Goal: Task Accomplishment & Management: Use online tool/utility

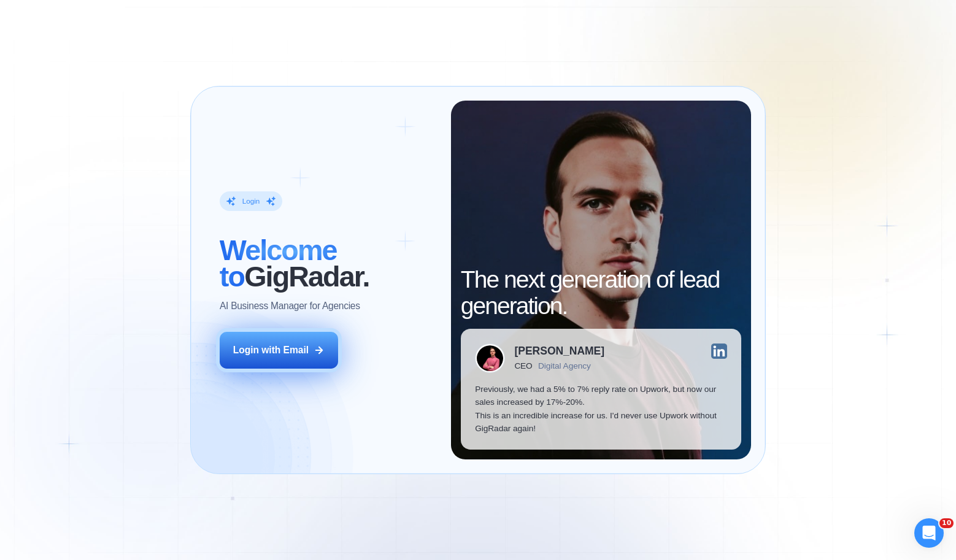
click at [273, 334] on button "Login with Email" at bounding box center [279, 350] width 118 height 37
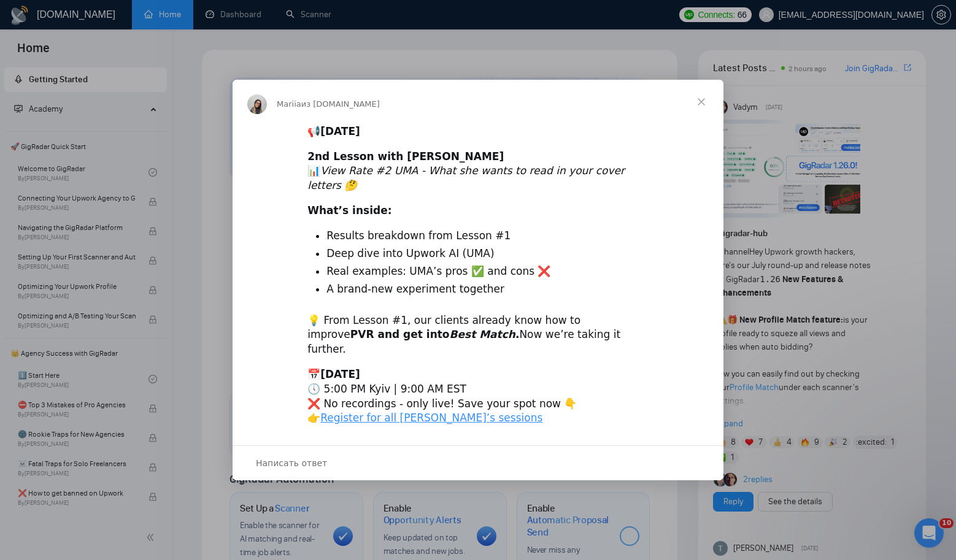
click at [697, 120] on span "Закрыть" at bounding box center [701, 102] width 44 height 44
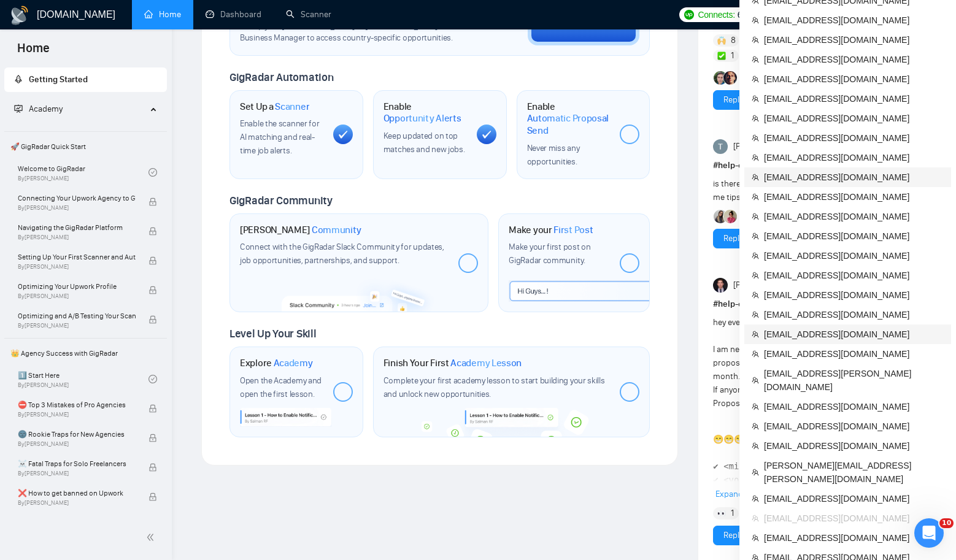
scroll to position [423, 0]
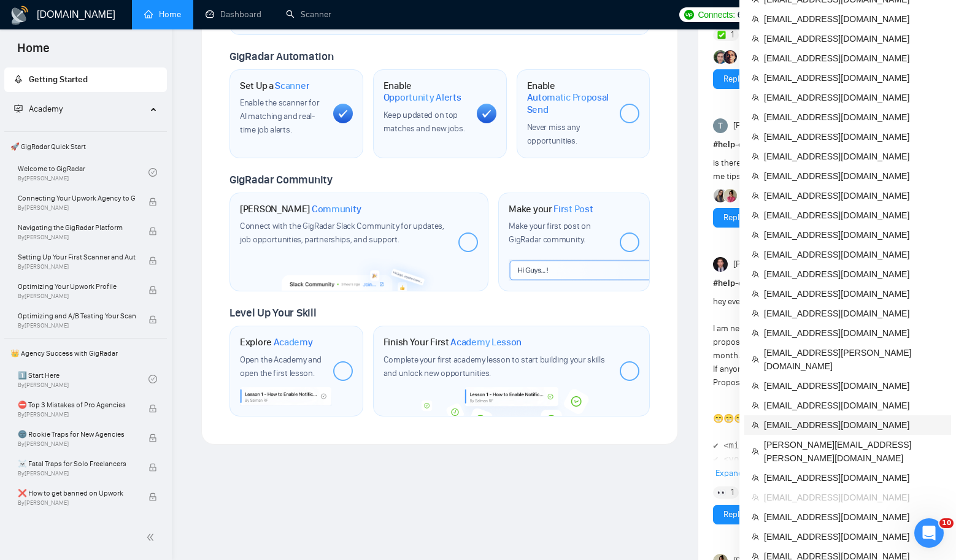
click at [792, 418] on span "[EMAIL_ADDRESS][DOMAIN_NAME]" at bounding box center [854, 424] width 180 height 13
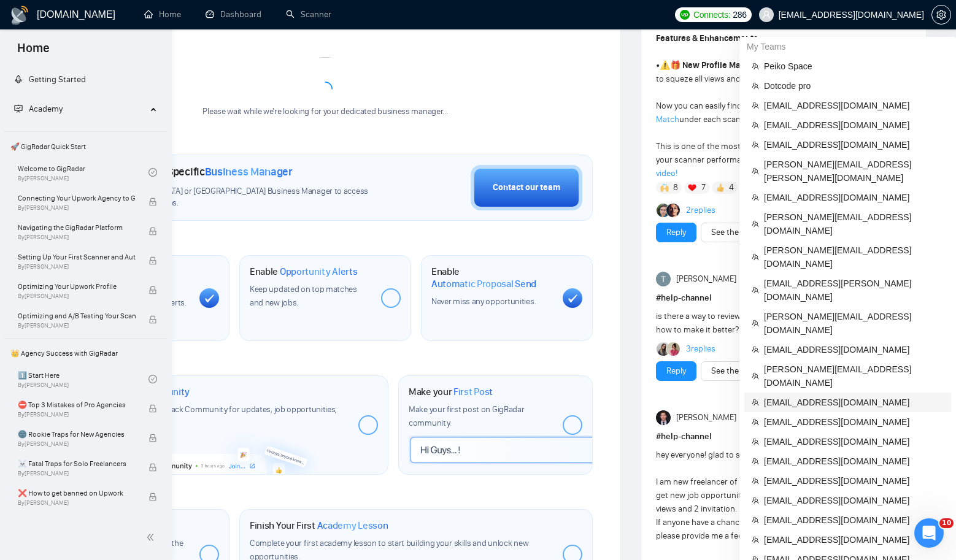
scroll to position [407, 0]
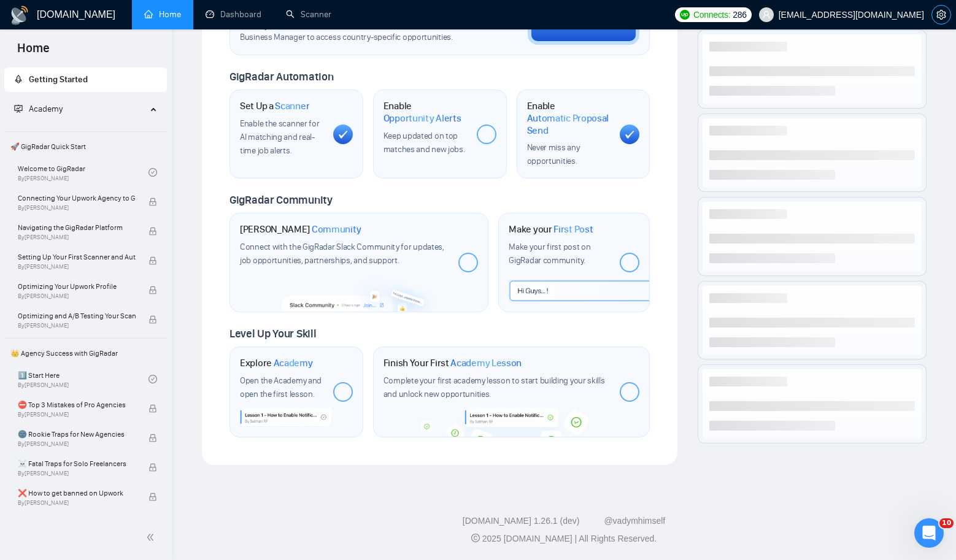
click at [942, 13] on icon "setting" at bounding box center [941, 15] width 10 height 10
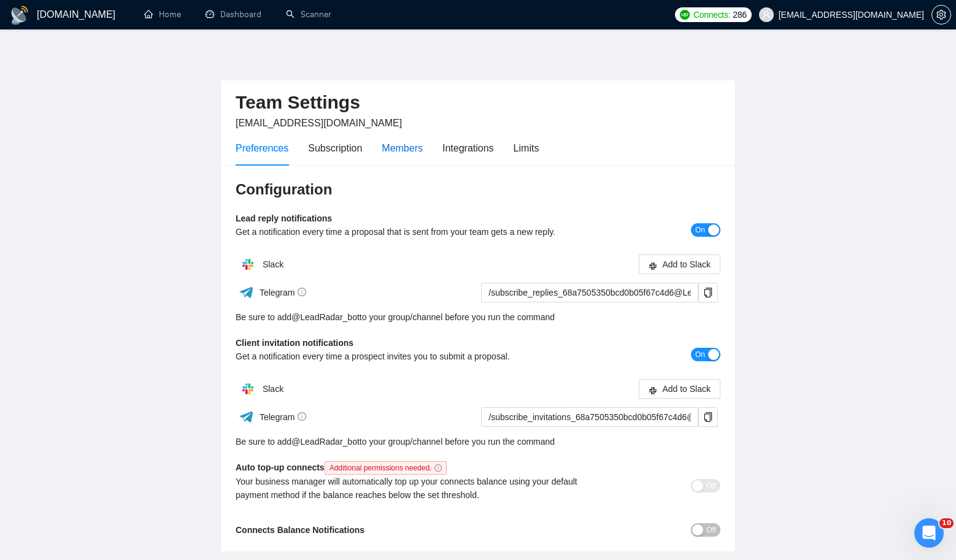
click at [406, 153] on div "Members" at bounding box center [402, 148] width 41 height 15
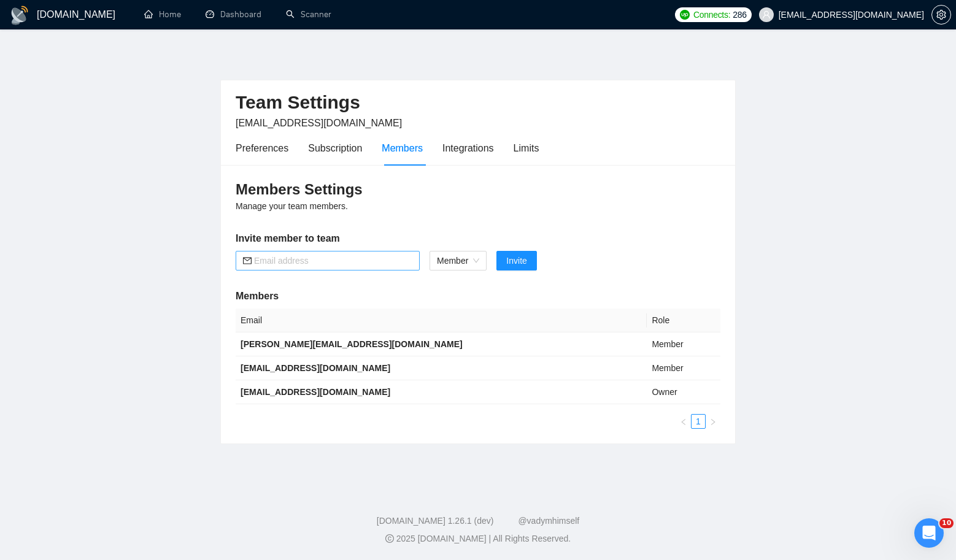
click at [340, 261] on input "text" at bounding box center [333, 260] width 158 height 13
paste input "tm.workcloud@gmail.com"
type input "tm.workcloud@gmail.com"
click at [517, 260] on span "Invite" at bounding box center [516, 260] width 20 height 13
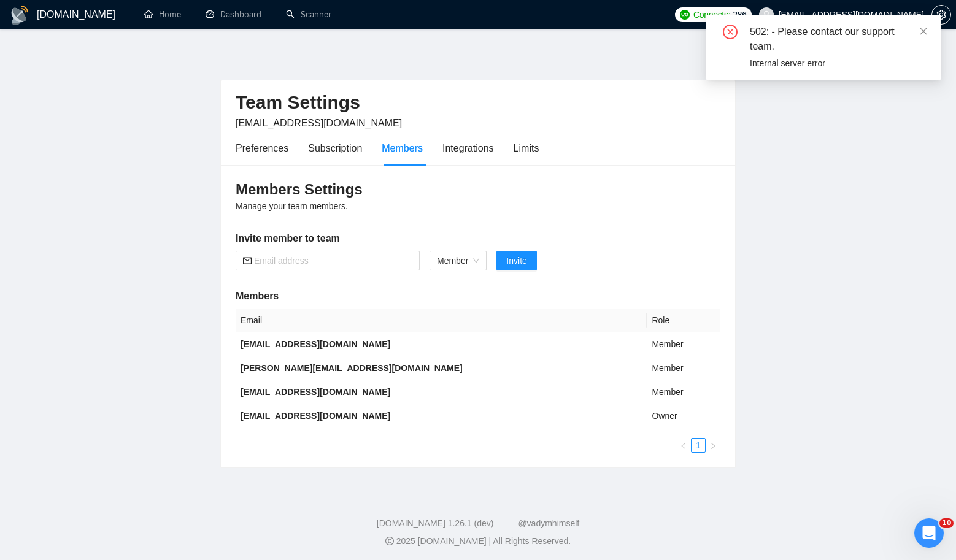
click at [928, 29] on div "502: - Please contact our support team. Internal server error" at bounding box center [824, 47] width 236 height 65
click at [925, 30] on icon "close" at bounding box center [923, 31] width 9 height 9
click at [928, 31] on div "502: - Please contact our support team. Internal server error" at bounding box center [824, 47] width 236 height 65
click at [927, 34] on icon "close" at bounding box center [923, 31] width 9 height 9
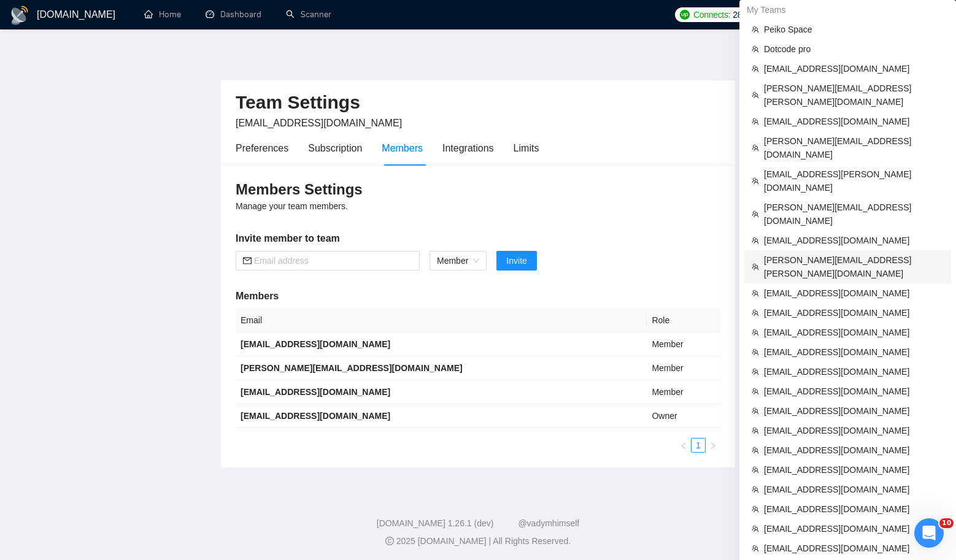
click at [841, 253] on span "himanshu.bahmani@neenopal.com" at bounding box center [854, 266] width 180 height 27
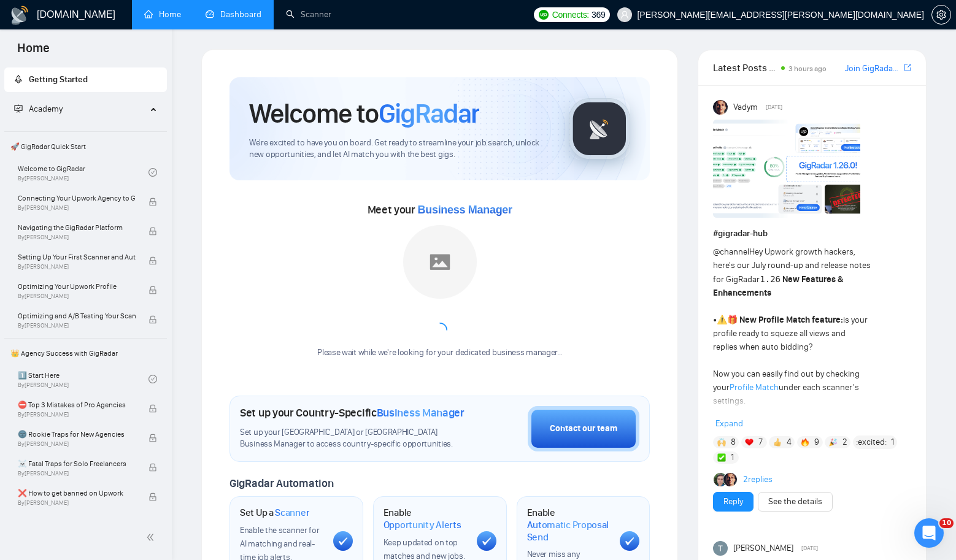
click at [257, 11] on link "Dashboard" at bounding box center [234, 14] width 56 height 10
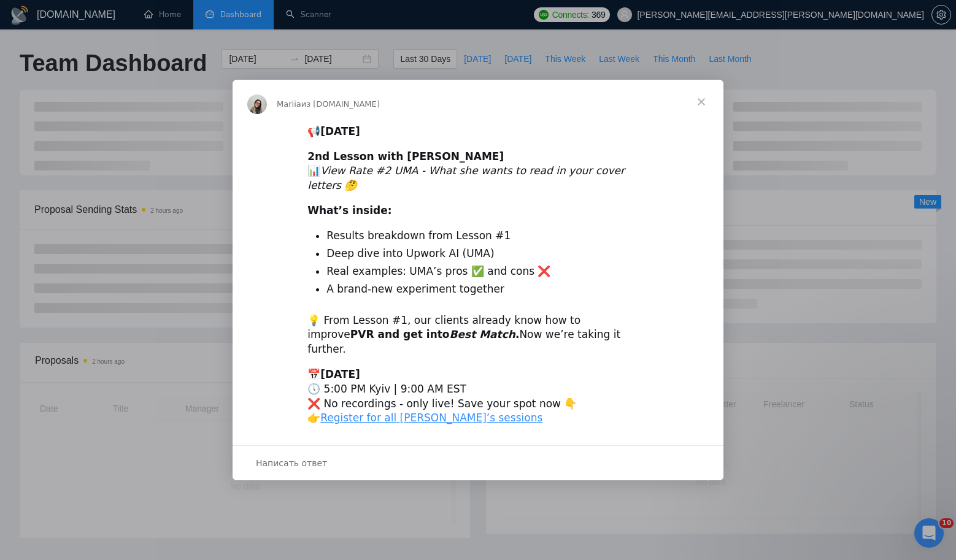
click at [709, 109] on span "Закрыть" at bounding box center [701, 102] width 44 height 44
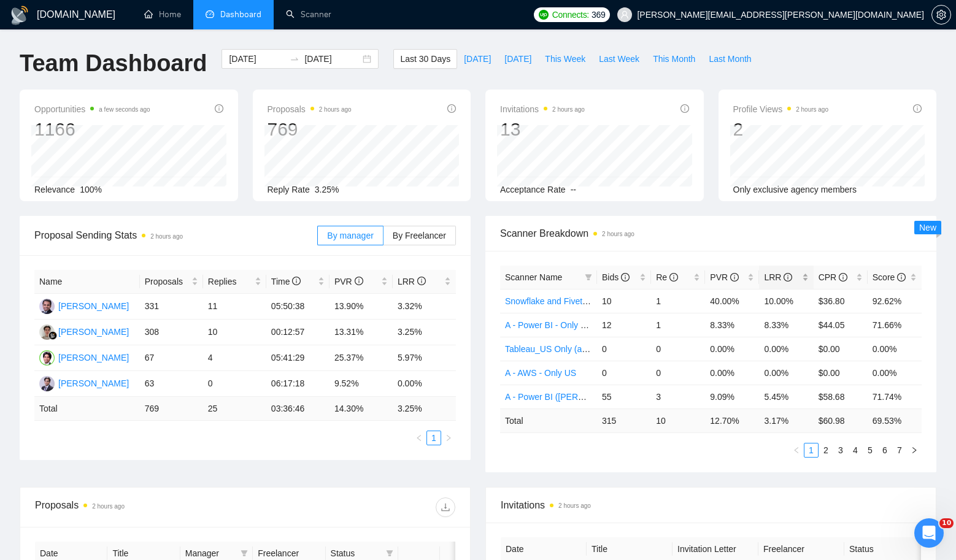
click at [808, 275] on div "LRR" at bounding box center [786, 277] width 44 height 13
click at [361, 63] on div "2025-08-25 2025-09-24" at bounding box center [300, 59] width 157 height 20
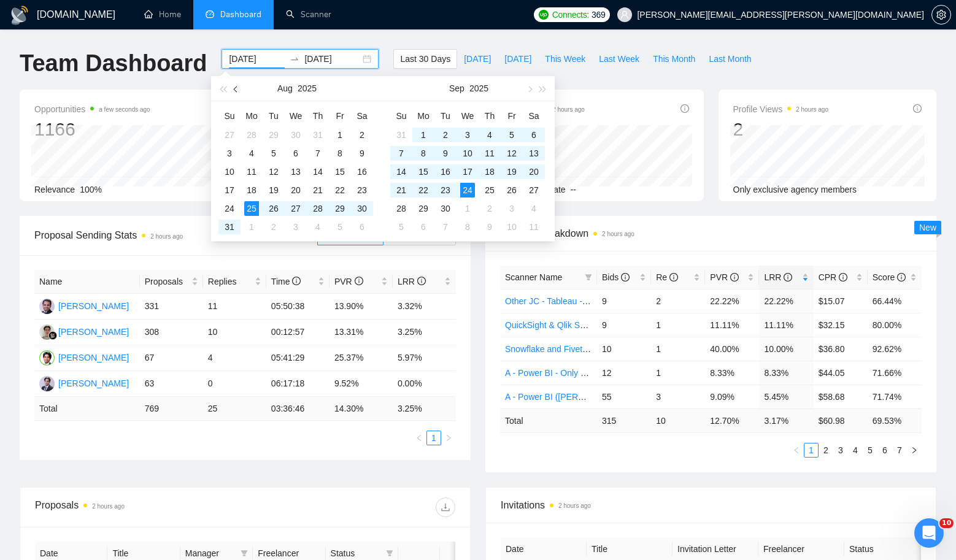
click at [237, 87] on span "button" at bounding box center [237, 89] width 6 height 6
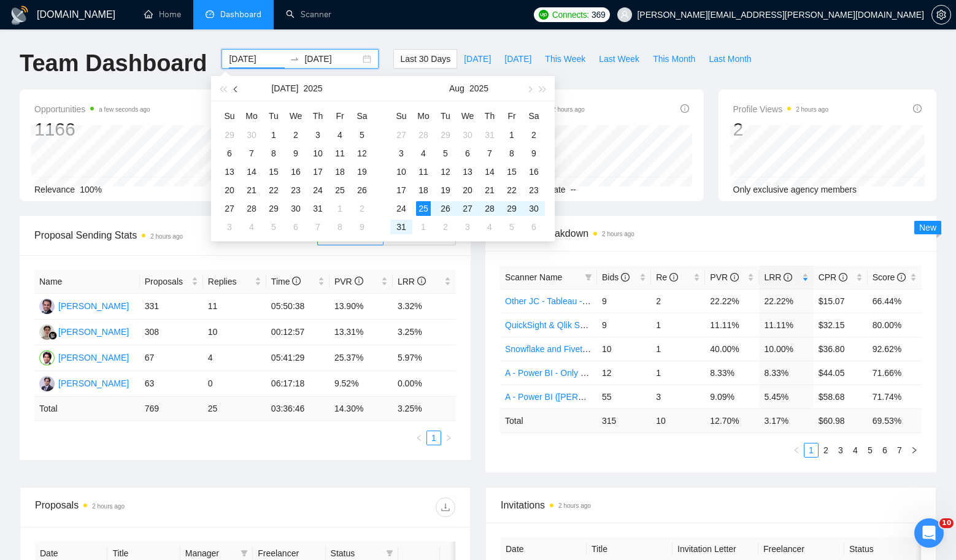
click at [237, 87] on span "button" at bounding box center [237, 89] width 6 height 6
type input "2025-05-01"
click at [320, 134] on div "1" at bounding box center [317, 135] width 15 height 15
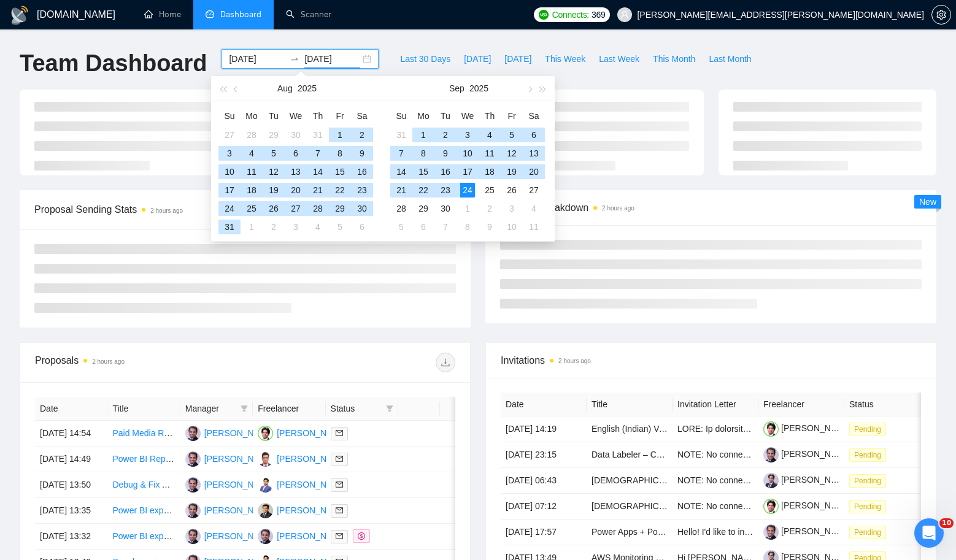
type input "[DATE]"
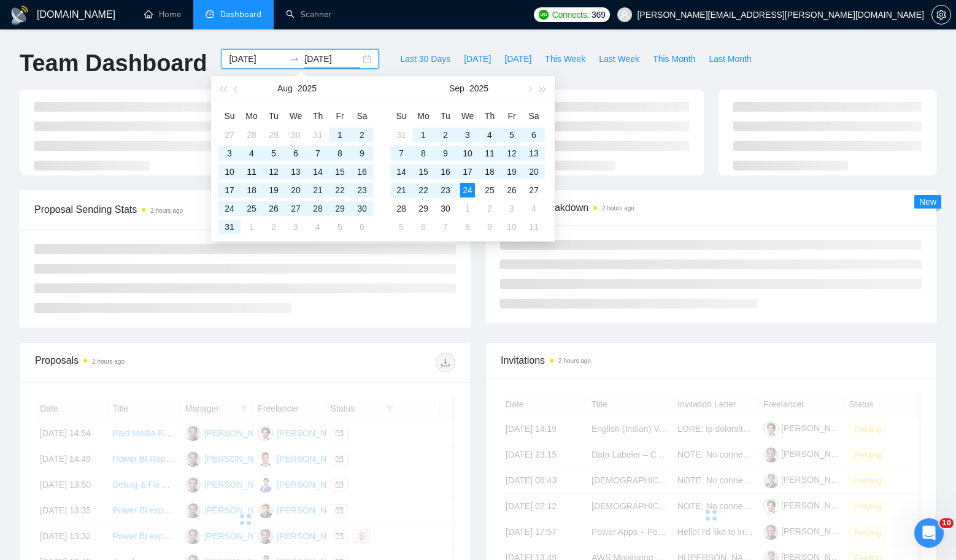
click at [733, 97] on div at bounding box center [828, 133] width 218 height 86
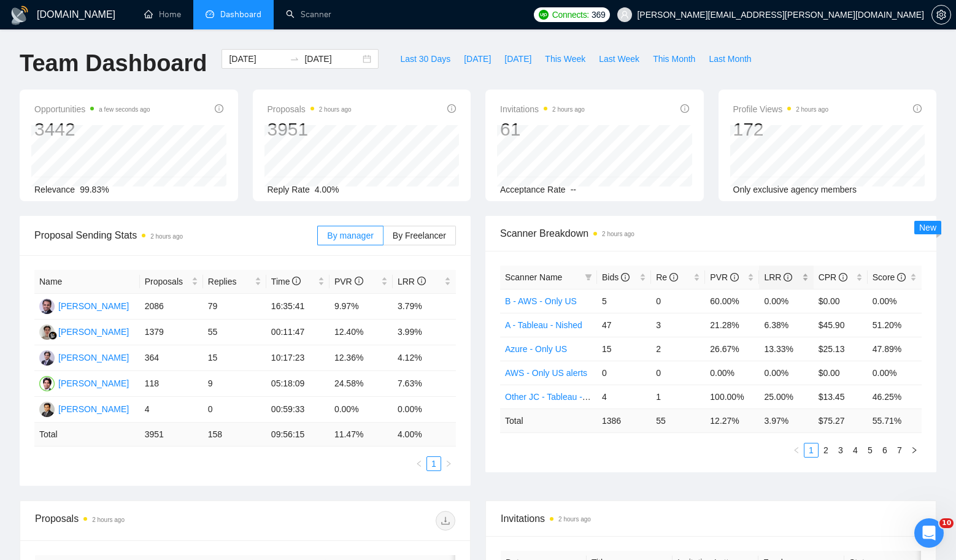
click at [807, 277] on div "LRR" at bounding box center [786, 277] width 44 height 13
click at [361, 61] on div "2025-05-01 2025-09-24" at bounding box center [300, 59] width 157 height 20
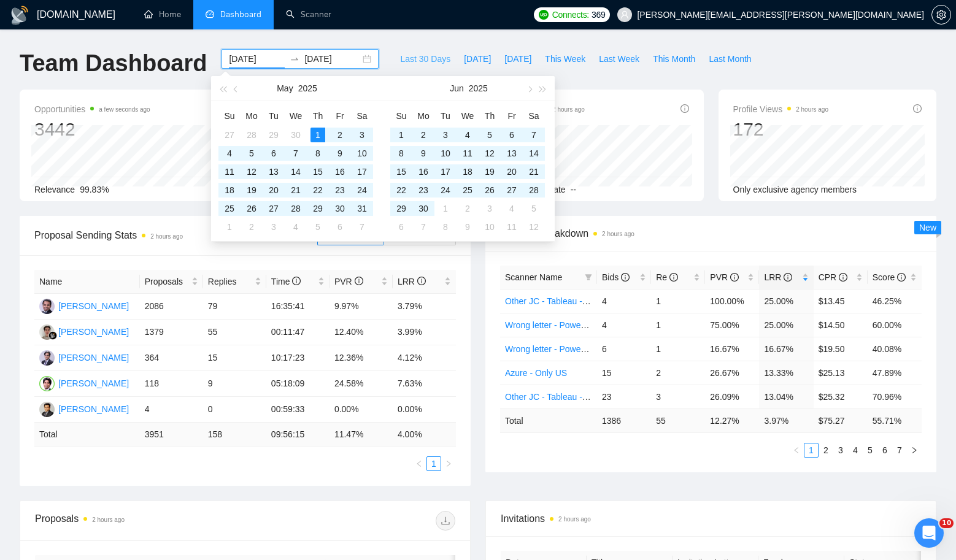
click at [413, 61] on span "Last 30 Days" at bounding box center [425, 58] width 50 height 13
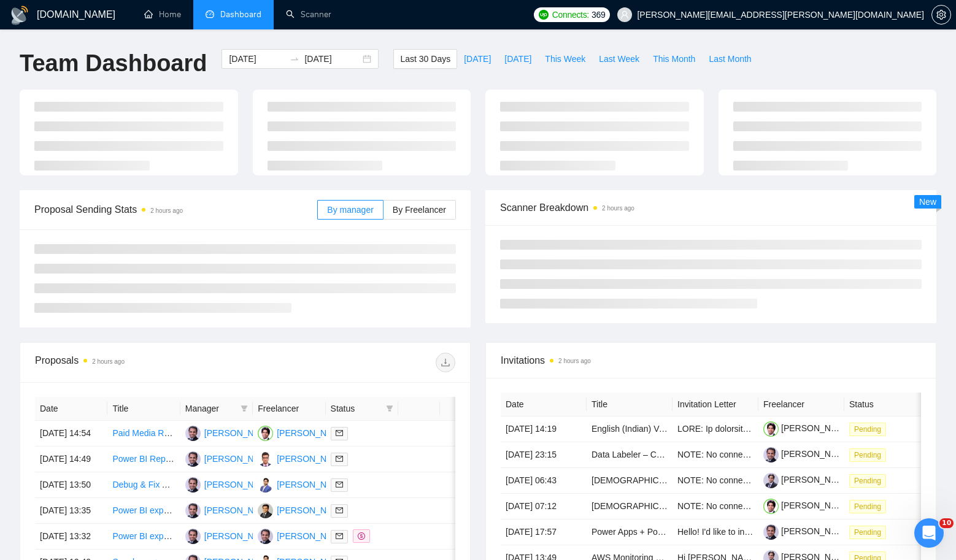
type input "2025-08-25"
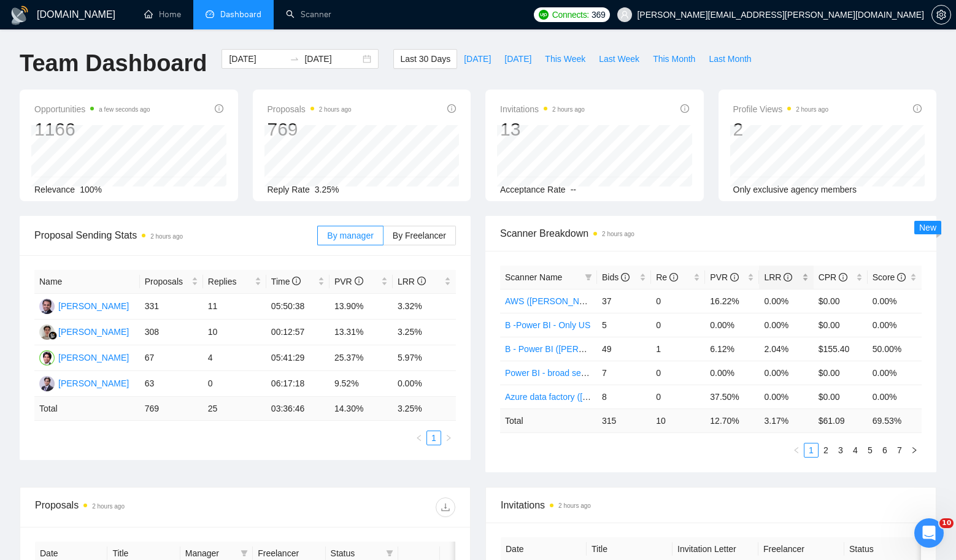
click at [808, 273] on div "LRR" at bounding box center [786, 277] width 44 height 13
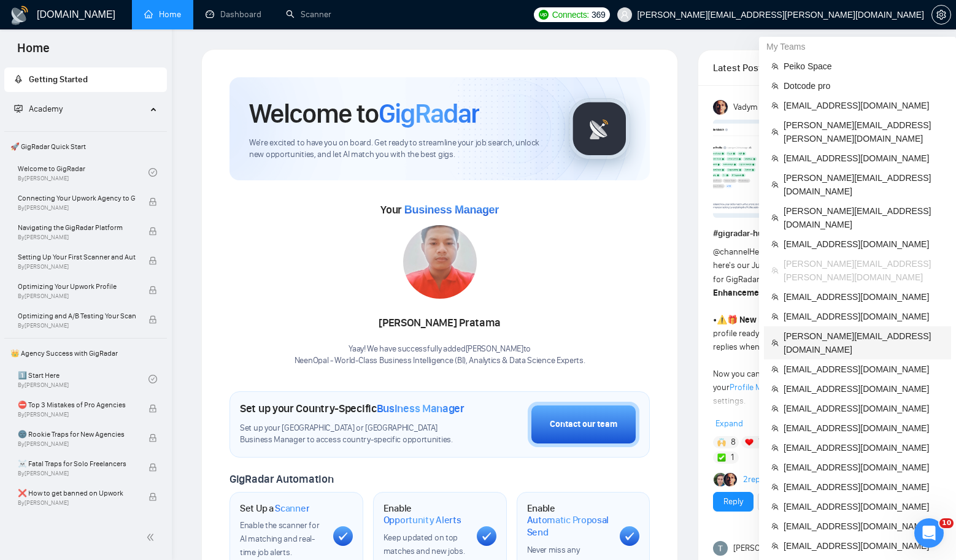
click at [801, 329] on span "[PERSON_NAME][EMAIL_ADDRESS][DOMAIN_NAME]" at bounding box center [864, 342] width 160 height 27
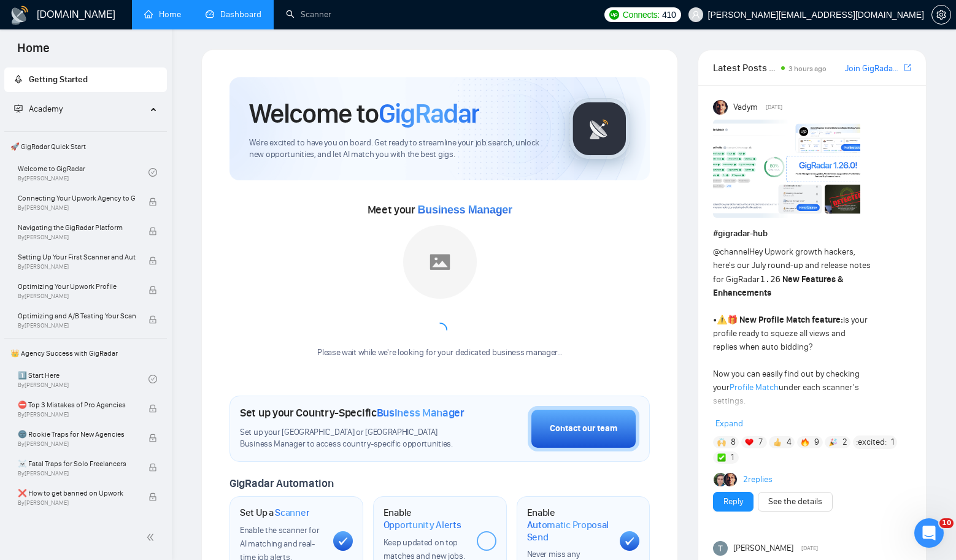
click at [228, 20] on link "Dashboard" at bounding box center [234, 14] width 56 height 10
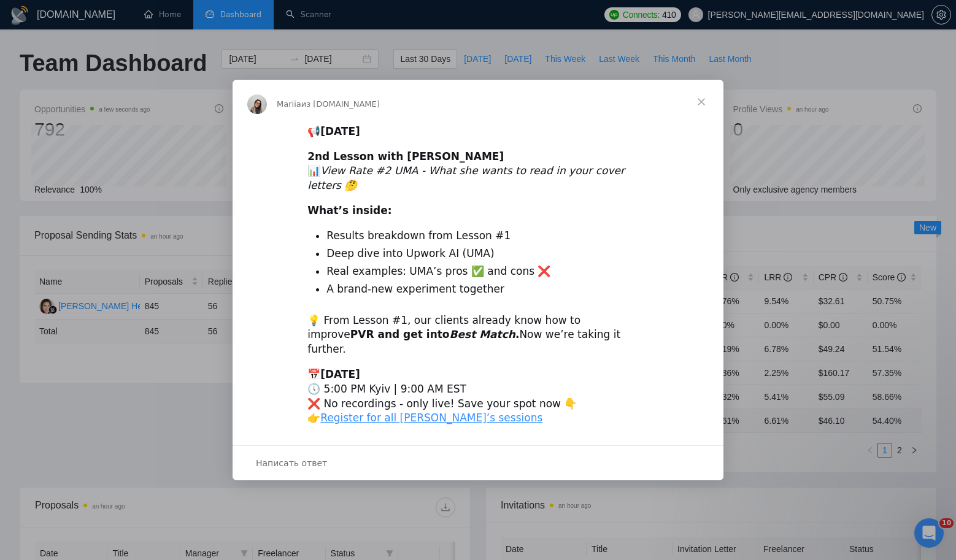
click at [698, 118] on span "Закрыть" at bounding box center [701, 102] width 44 height 44
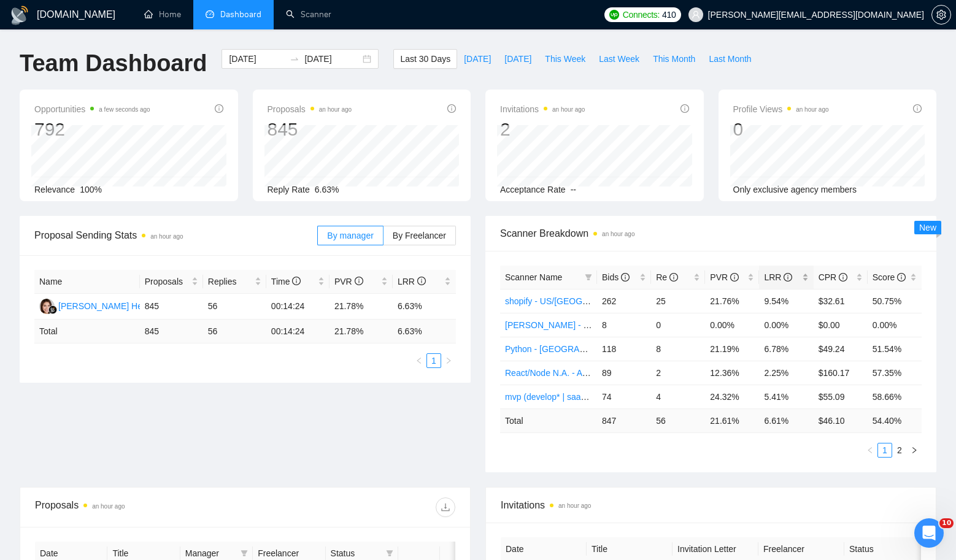
click at [804, 275] on div "LRR" at bounding box center [786, 277] width 44 height 13
click at [938, 17] on icon "setting" at bounding box center [941, 15] width 10 height 10
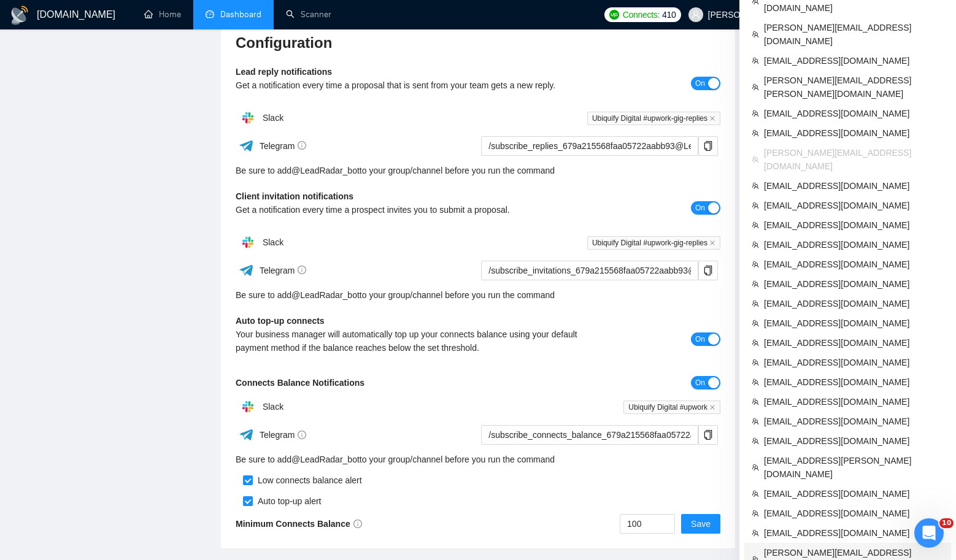
click at [782, 543] on li "[PERSON_NAME][EMAIL_ADDRESS][PERSON_NAME][DOMAIN_NAME]" at bounding box center [847, 559] width 207 height 33
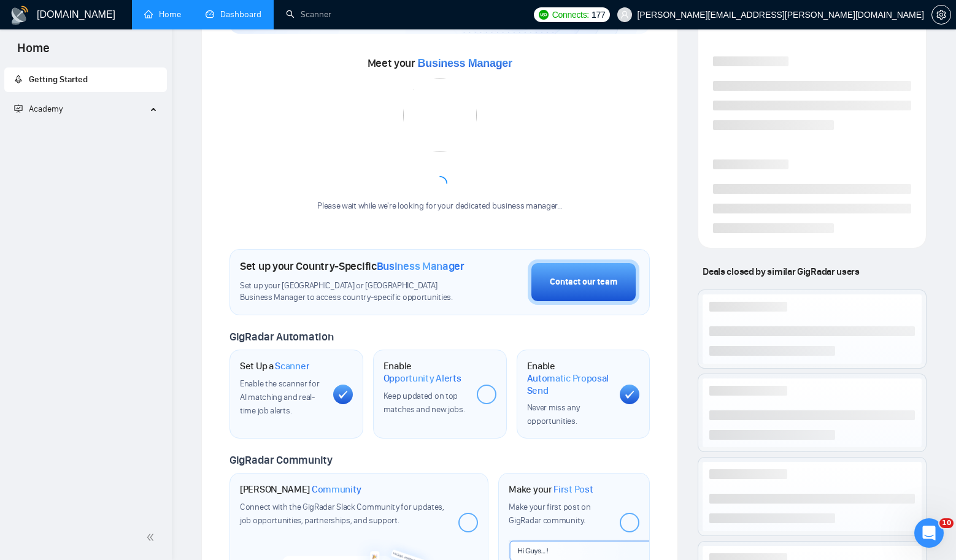
scroll to position [318, 0]
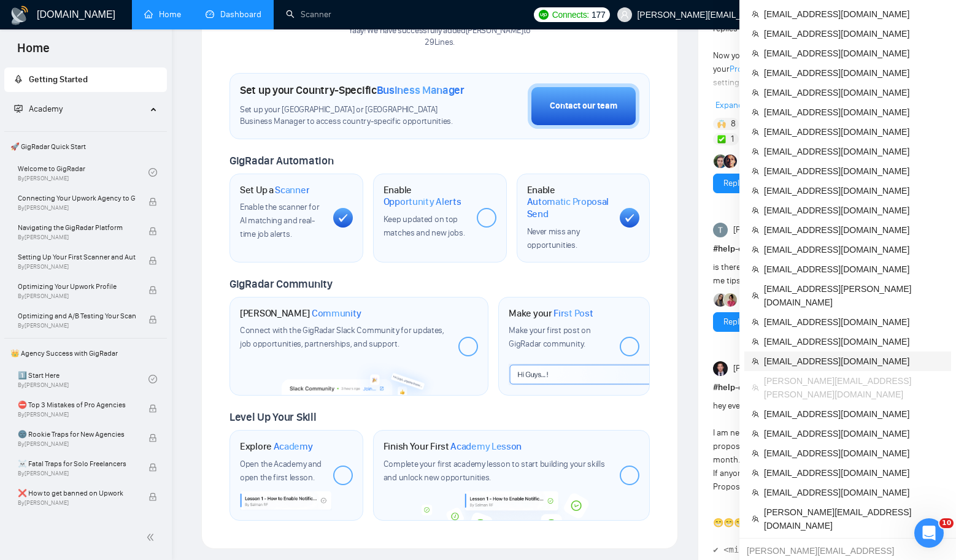
click at [791, 355] on span "[EMAIL_ADDRESS][DOMAIN_NAME]" at bounding box center [854, 361] width 180 height 13
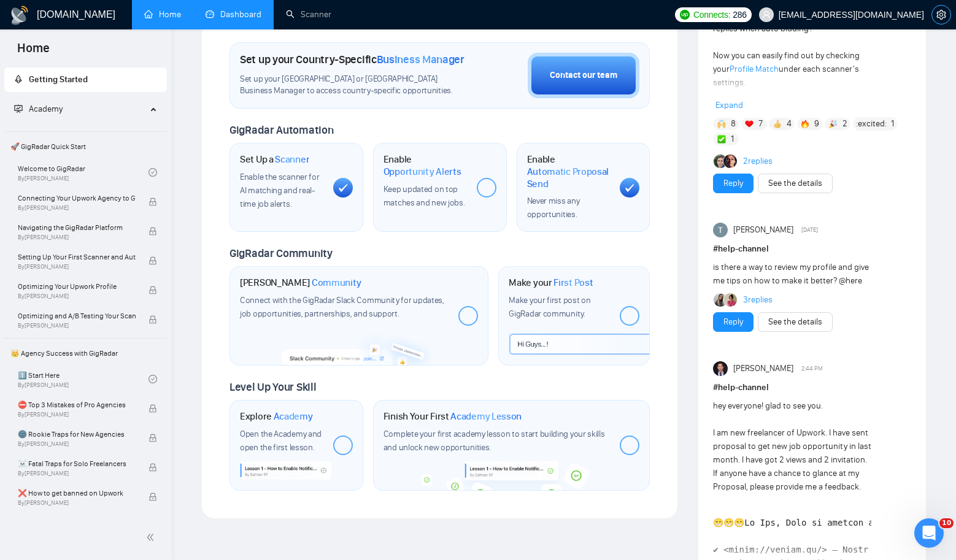
click at [935, 21] on button "button" at bounding box center [941, 15] width 20 height 20
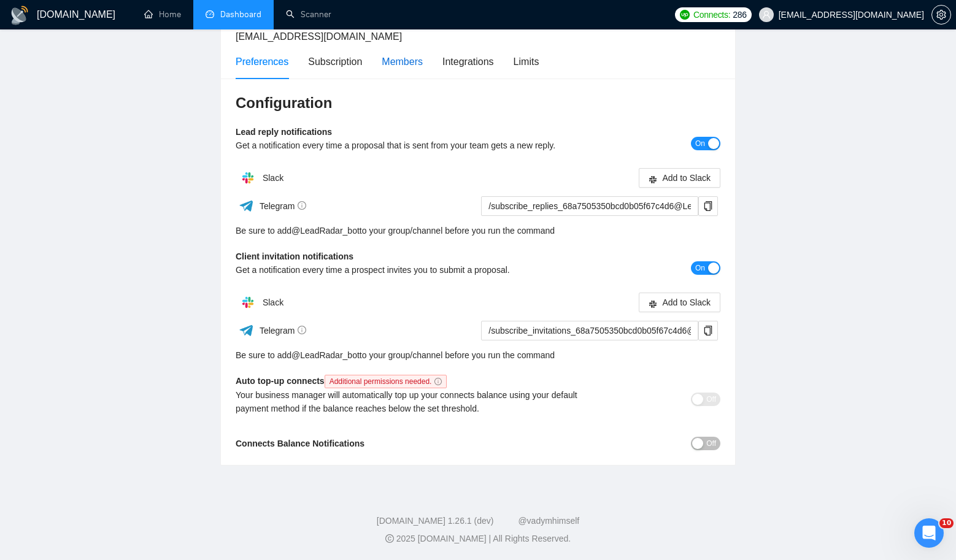
click at [410, 56] on div "Members" at bounding box center [402, 61] width 41 height 15
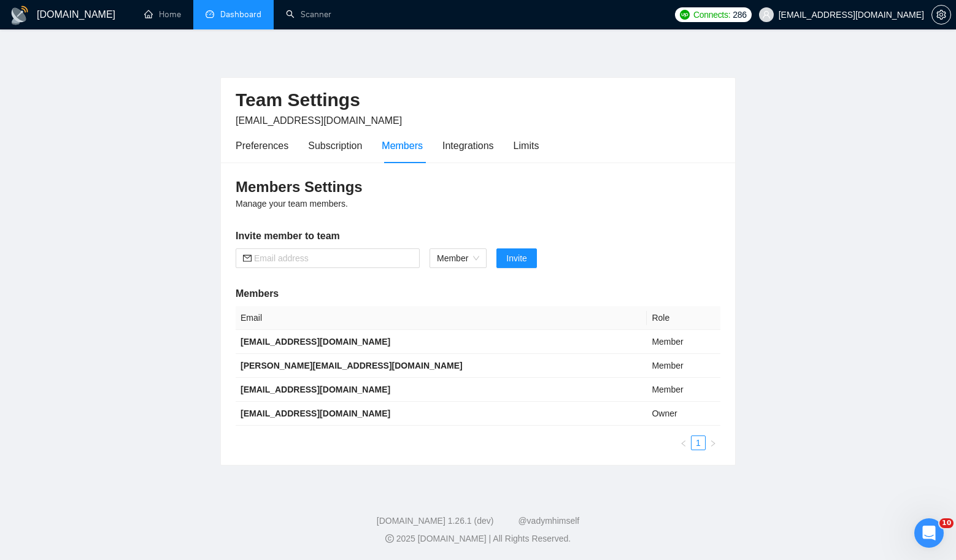
scroll to position [2, 0]
drag, startPoint x: 345, startPoint y: 414, endPoint x: 239, endPoint y: 417, distance: 106.8
click at [239, 417] on td "[EMAIL_ADDRESS][DOMAIN_NAME]" at bounding box center [441, 414] width 411 height 24
copy b "[EMAIL_ADDRESS][DOMAIN_NAME]"
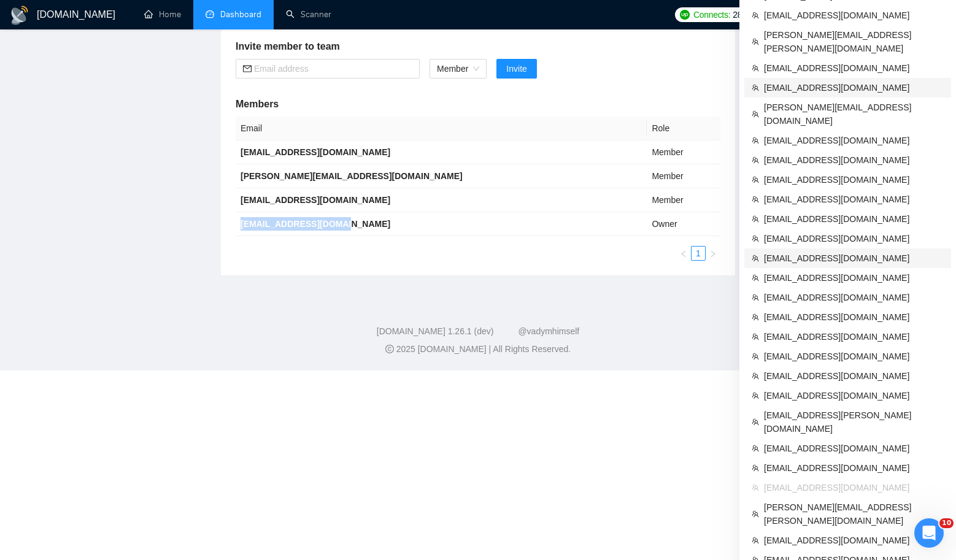
scroll to position [233, 0]
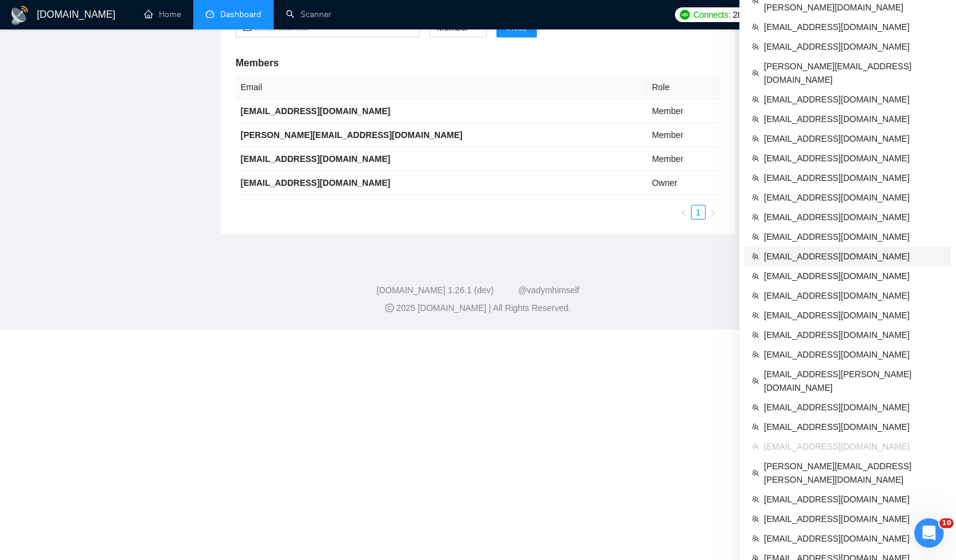
click at [780, 250] on span "[EMAIL_ADDRESS][DOMAIN_NAME]" at bounding box center [854, 256] width 180 height 13
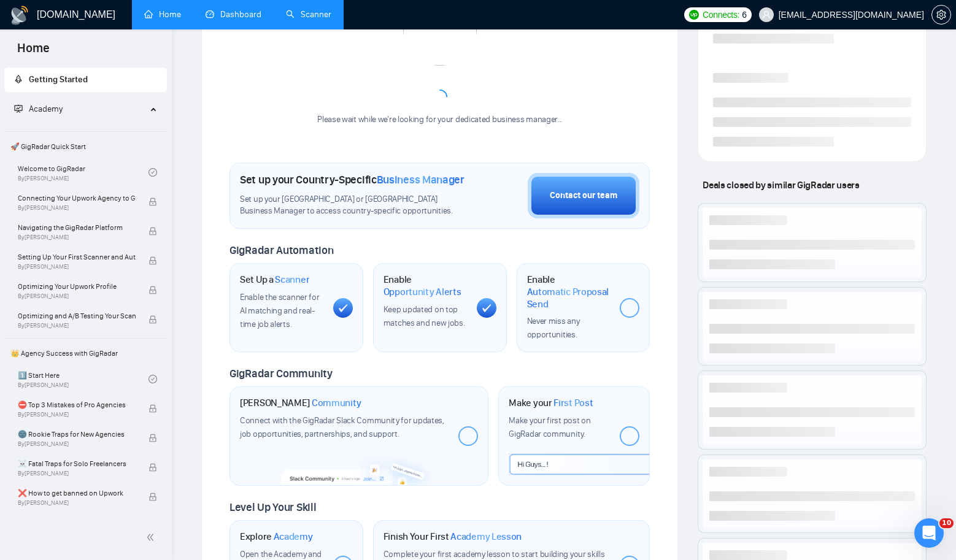
scroll to position [405, 0]
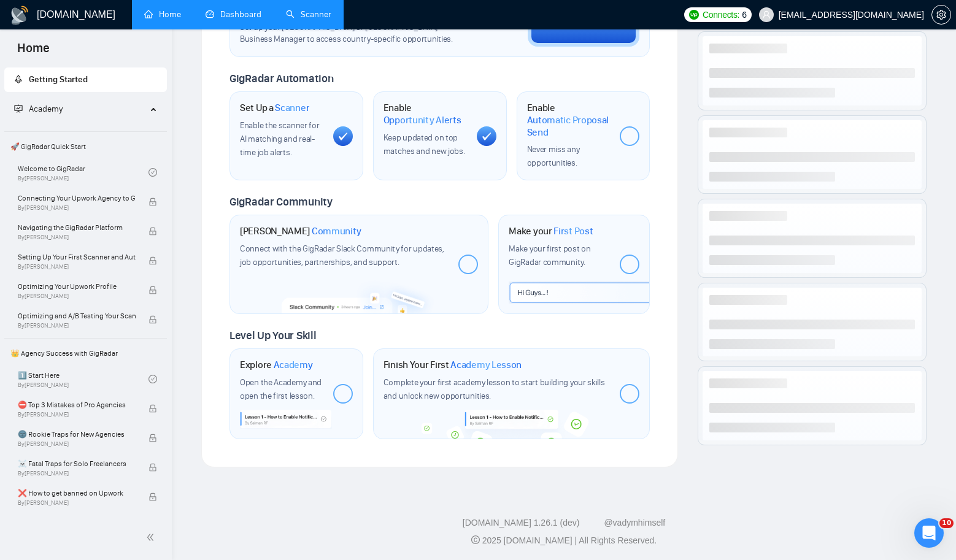
click at [323, 9] on link "Scanner" at bounding box center [308, 14] width 45 height 10
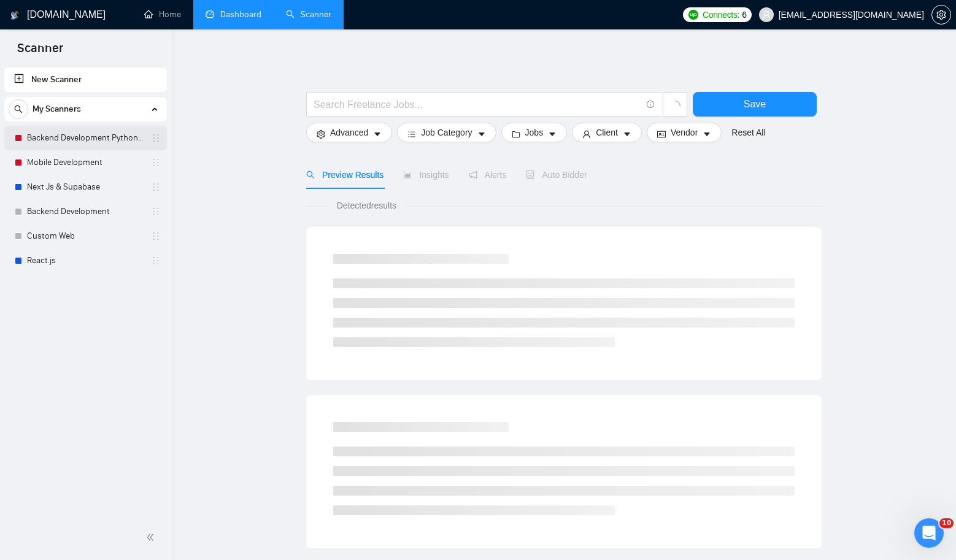
click at [79, 142] on link "Backend Development Python and Go" at bounding box center [85, 138] width 117 height 25
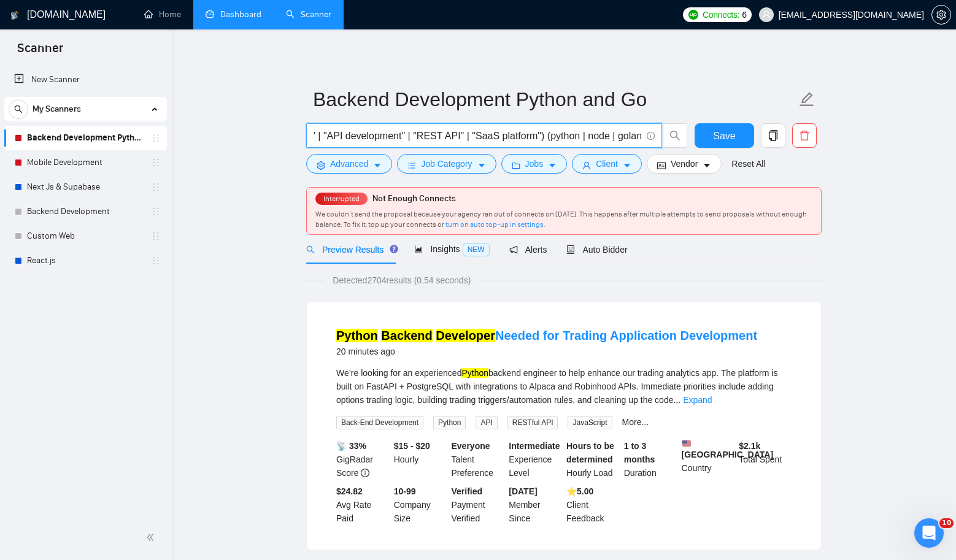
scroll to position [0, 277]
drag, startPoint x: 554, startPoint y: 134, endPoint x: 644, endPoint y: 139, distance: 89.8
click at [644, 139] on span "("backend developer" | "backend development" | "API development" | "REST API" |…" at bounding box center [484, 135] width 356 height 25
click at [580, 129] on input "("backend developer" | "backend development" | "API development" | "REST API" |…" at bounding box center [478, 135] width 328 height 15
drag, startPoint x: 337, startPoint y: 134, endPoint x: 305, endPoint y: 136, distance: 32.0
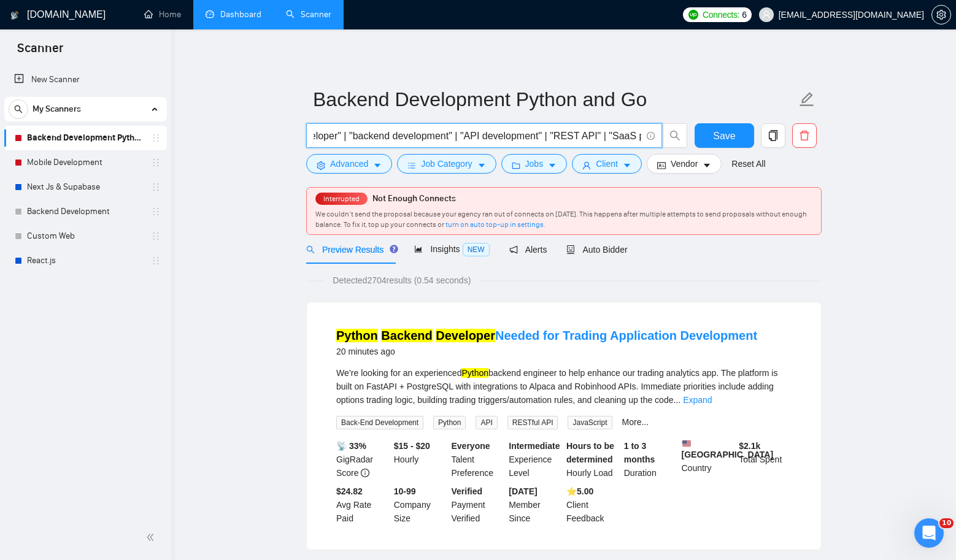
click at [305, 135] on div "("backend developer" | "backend development" | "API development" | "REST API" |…" at bounding box center [497, 138] width 387 height 31
click at [385, 128] on input "("backend developer" | "backend development" | "API development" | "REST API" |…" at bounding box center [478, 135] width 328 height 15
drag, startPoint x: 355, startPoint y: 136, endPoint x: 288, endPoint y: 134, distance: 66.9
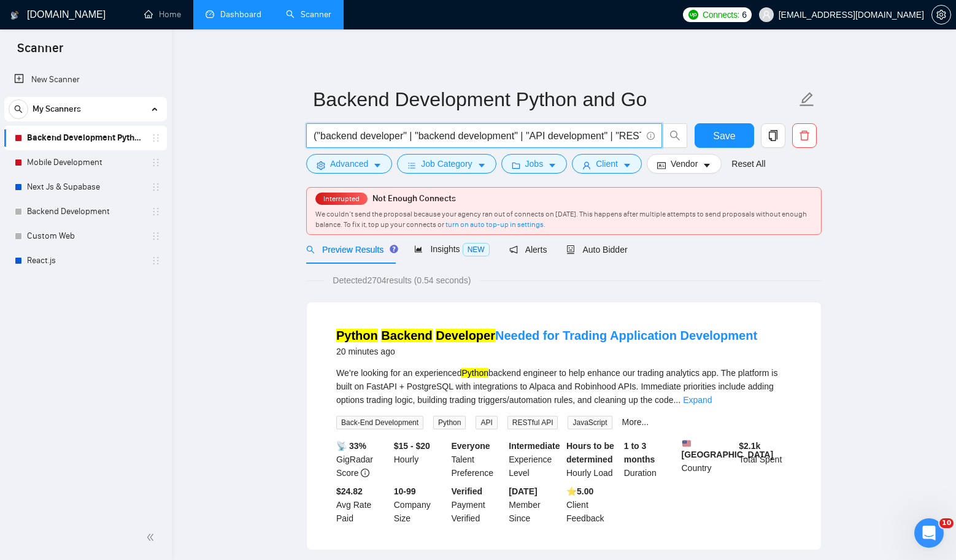
click at [347, 163] on span "Advanced" at bounding box center [349, 163] width 38 height 13
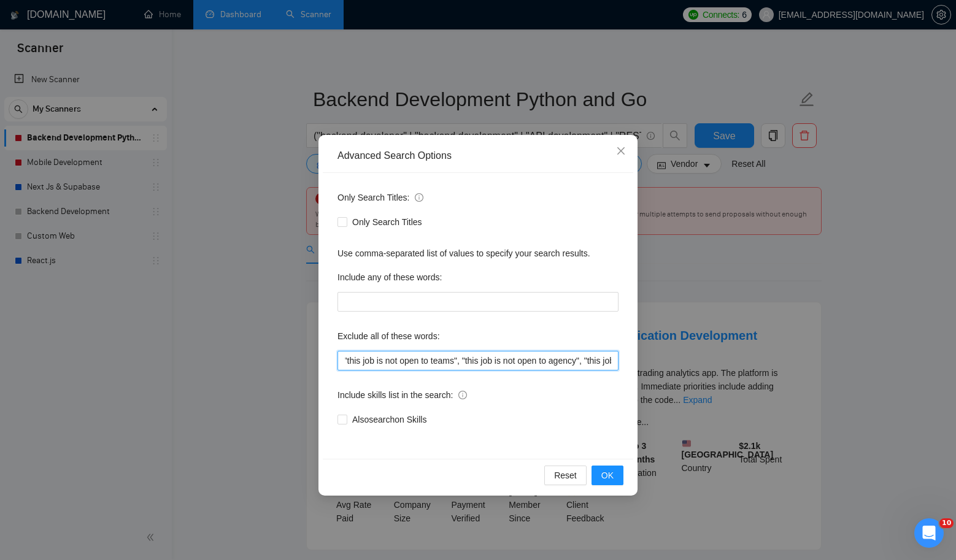
scroll to position [0, 617]
drag, startPoint x: 510, startPoint y: 361, endPoint x: 630, endPoint y: 363, distance: 119.7
click at [630, 363] on div "Only Search Titles: Only Search Titles Use comma-separated list of values to sp…" at bounding box center [478, 316] width 310 height 286
click at [590, 360] on input ""refactoring", "Full-Time", "[DEMOGRAPHIC_DATA]" , "this job is not open to tea…" at bounding box center [477, 361] width 281 height 20
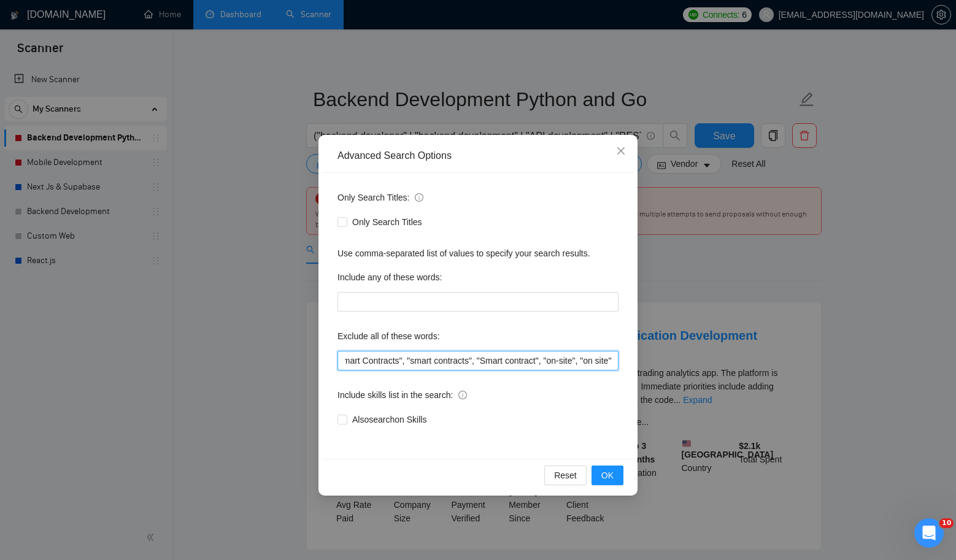
drag, startPoint x: 564, startPoint y: 360, endPoint x: 720, endPoint y: 361, distance: 155.9
click at [720, 361] on div "Advanced Search Options Only Search Titles: Only Search Titles Use comma-separa…" at bounding box center [478, 280] width 956 height 560
click at [373, 355] on input ""refactoring", "Full-Time", "[DEMOGRAPHIC_DATA]" , "this job is not open to tea…" at bounding box center [477, 361] width 281 height 20
drag, startPoint x: 365, startPoint y: 363, endPoint x: 314, endPoint y: 361, distance: 51.0
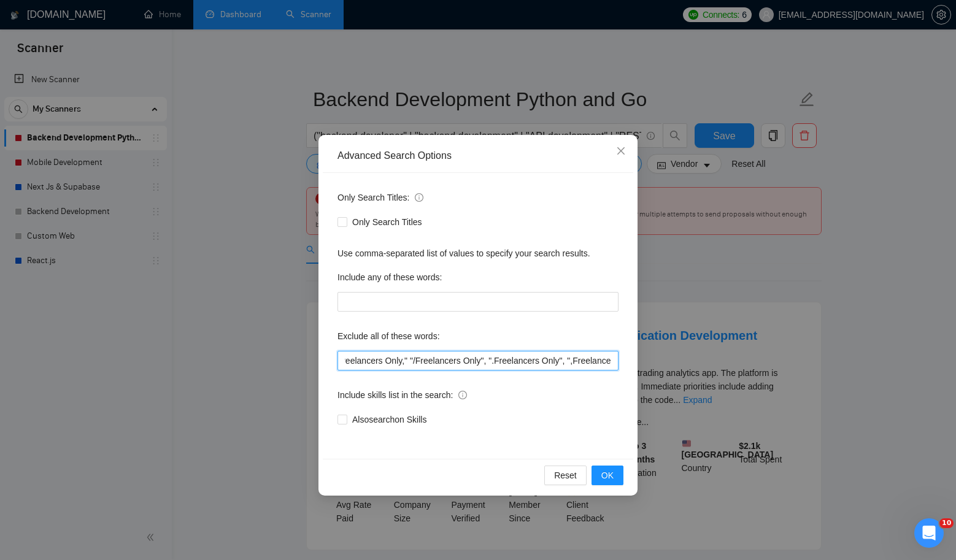
click at [314, 361] on div "Advanced Search Options Only Search Titles: Only Search Titles Use comma-separa…" at bounding box center [478, 280] width 956 height 560
click at [424, 356] on input ""refactoring", "Full-Time", "[DEMOGRAPHIC_DATA]" , "this job is not open to tea…" at bounding box center [477, 361] width 281 height 20
drag, startPoint x: 350, startPoint y: 358, endPoint x: 323, endPoint y: 358, distance: 27.0
click at [323, 358] on div "Only Search Titles: Only Search Titles Use comma-separated list of values to sp…" at bounding box center [478, 316] width 310 height 286
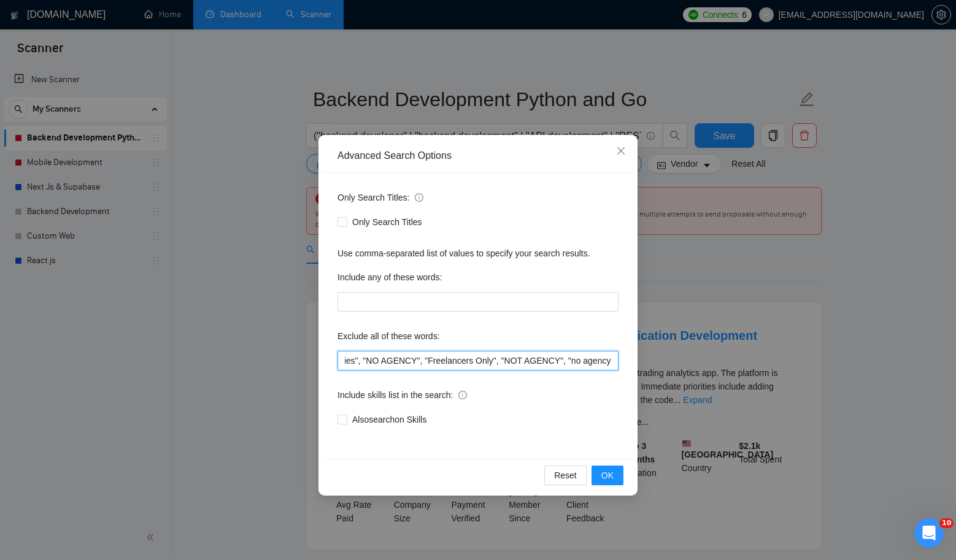
click at [375, 359] on input ""refactoring", "Full-Time", "[DEMOGRAPHIC_DATA]" , "this job is not open to tea…" at bounding box center [477, 361] width 281 height 20
drag, startPoint x: 367, startPoint y: 359, endPoint x: 312, endPoint y: 355, distance: 55.3
click at [312, 355] on div "Advanced Search Options Only Search Titles: Only Search Titles Use comma-separa…" at bounding box center [478, 280] width 956 height 560
click at [556, 352] on input ""refactoring", "Full-Time", "[DEMOGRAPHIC_DATA]" , "this job is not open to tea…" at bounding box center [477, 361] width 281 height 20
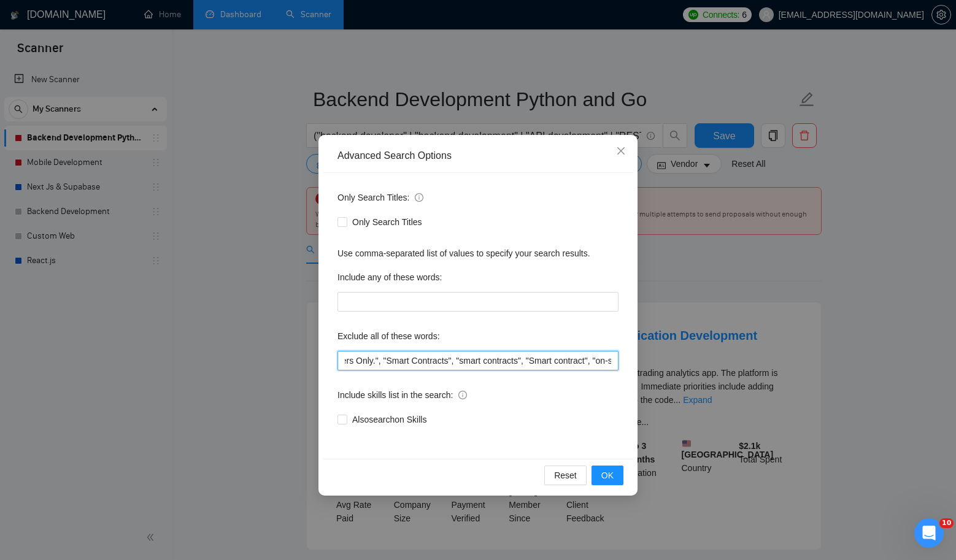
scroll to position [0, 1567]
drag, startPoint x: 568, startPoint y: 353, endPoint x: 654, endPoint y: 364, distance: 86.7
click at [654, 364] on div "Advanced Search Options Only Search Titles: Only Search Titles Use comma-separa…" at bounding box center [478, 280] width 956 height 560
click at [622, 158] on span "Close" at bounding box center [620, 151] width 33 height 33
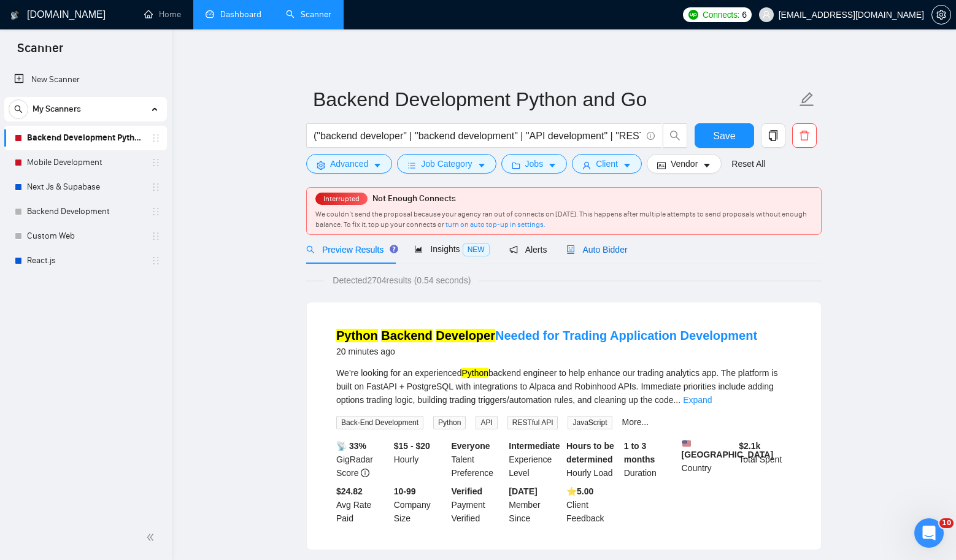
click at [616, 245] on span "Auto Bidder" at bounding box center [596, 250] width 61 height 10
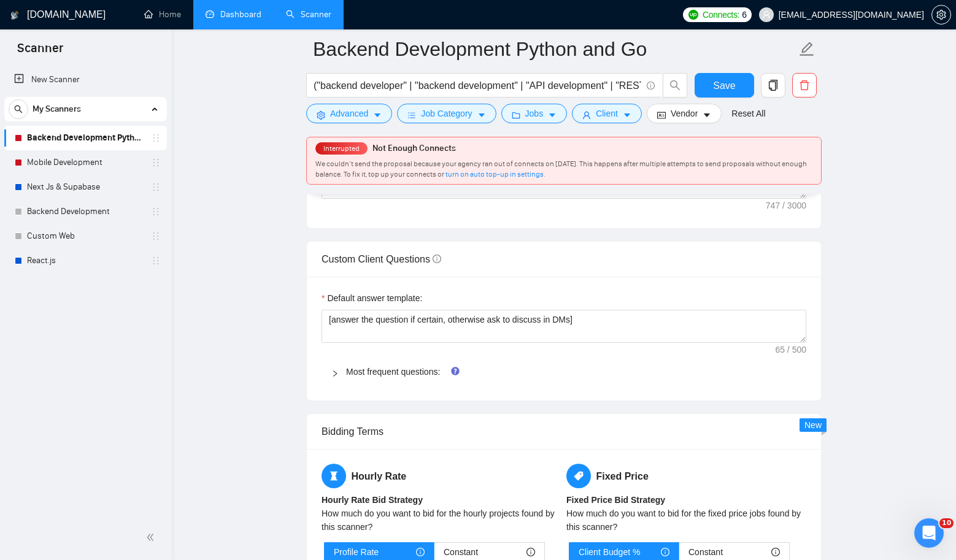
scroll to position [1678, 0]
click at [431, 366] on link "Most frequent questions:" at bounding box center [393, 371] width 94 height 10
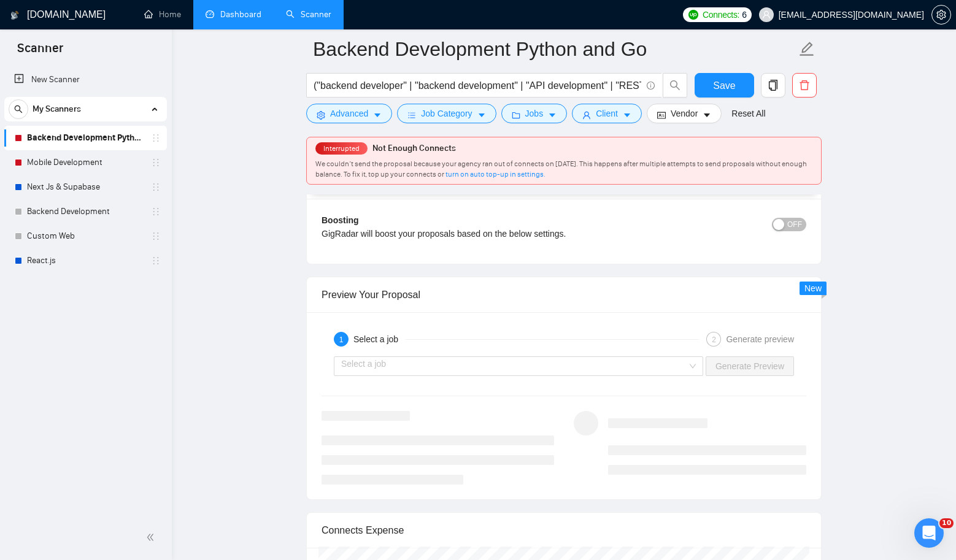
scroll to position [3084, 0]
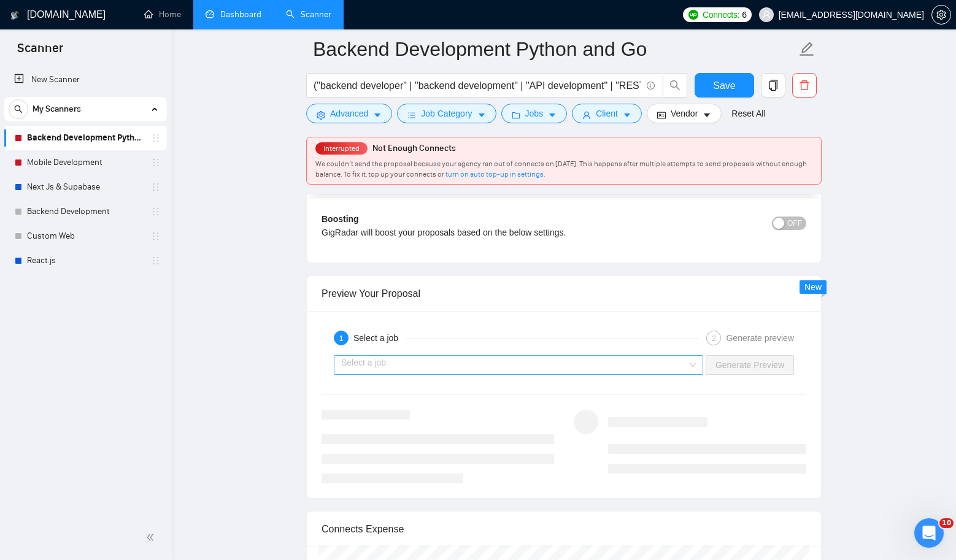
click at [652, 366] on input "search" at bounding box center [514, 365] width 346 height 18
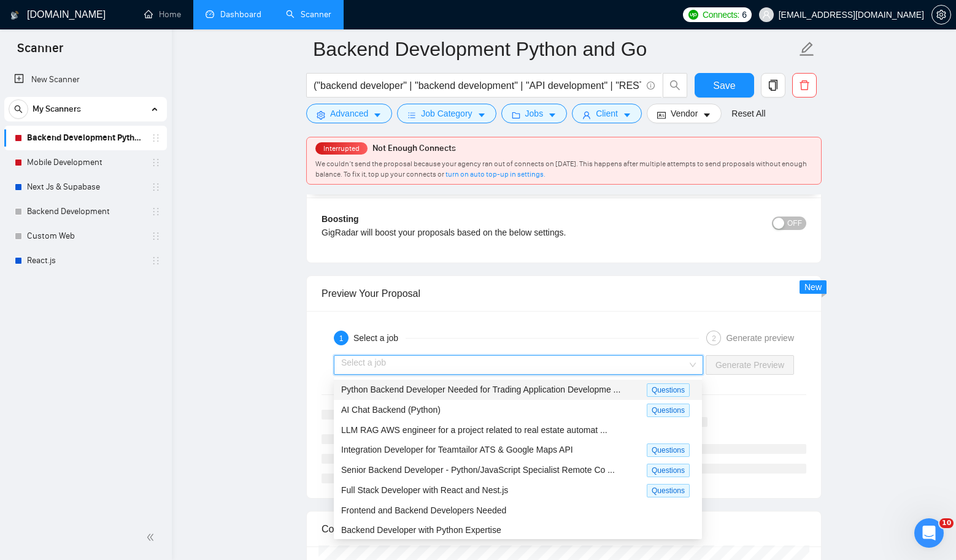
click at [613, 389] on span "Python Backend Developer Needed for Trading Application Developme ..." at bounding box center [480, 390] width 279 height 10
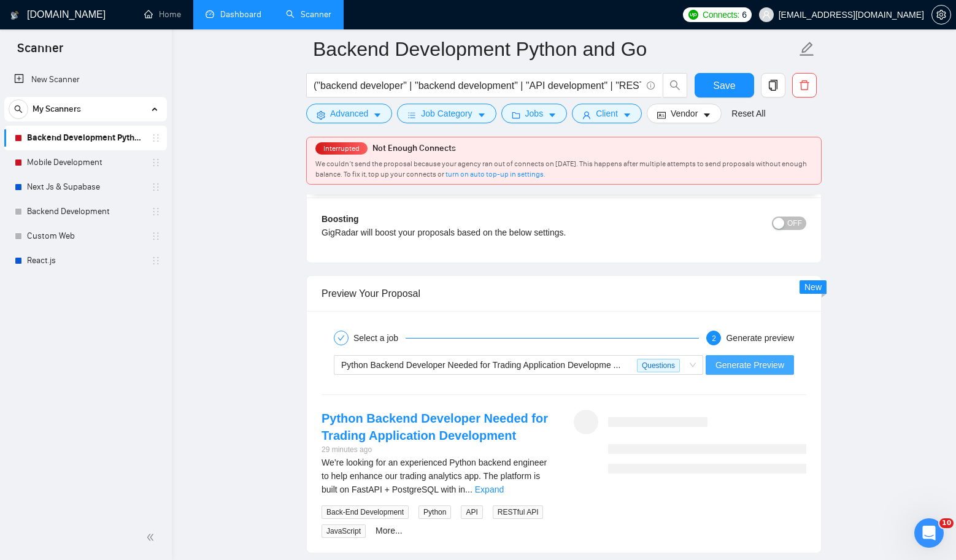
click at [747, 363] on span "Generate Preview" at bounding box center [749, 364] width 69 height 13
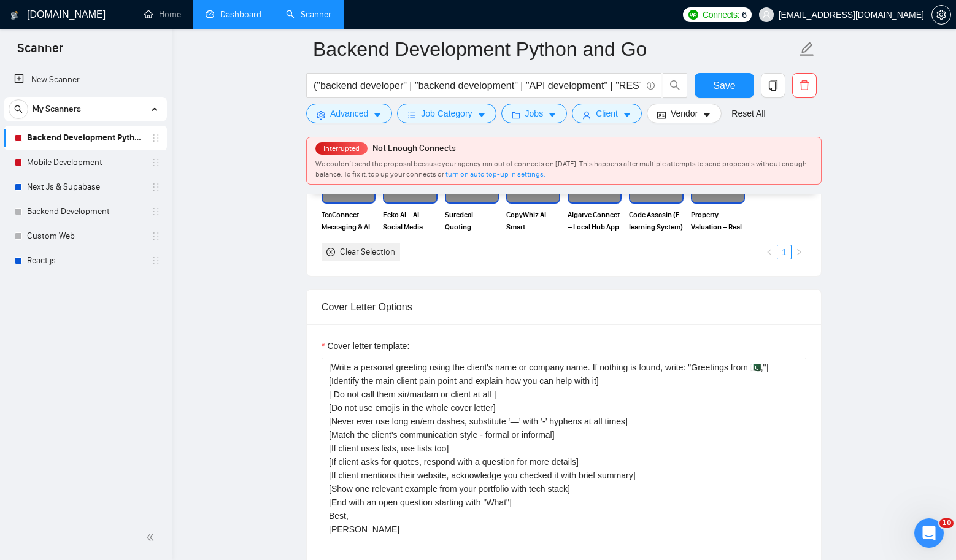
scroll to position [1192, 0]
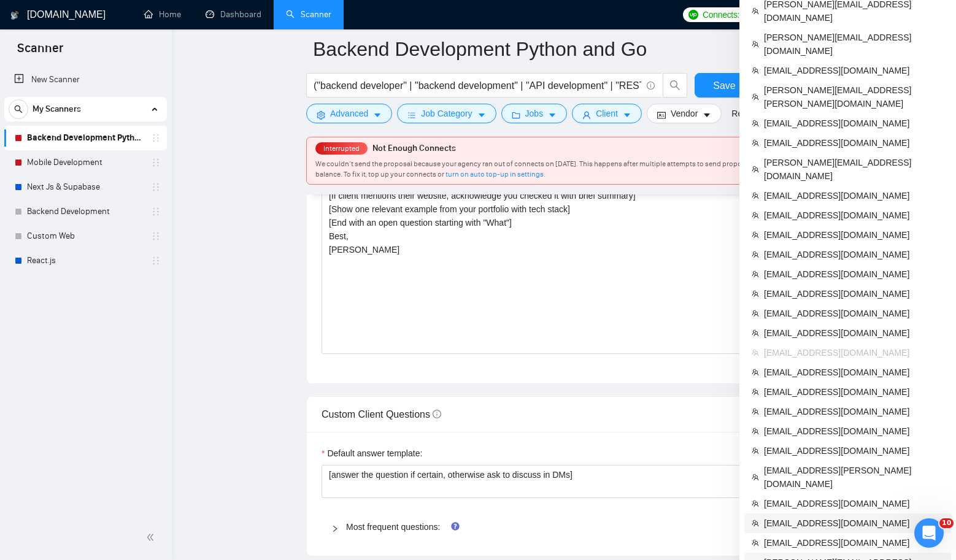
scroll to position [1522, 0]
click at [785, 536] on span "[EMAIL_ADDRESS][DOMAIN_NAME]" at bounding box center [854, 542] width 180 height 13
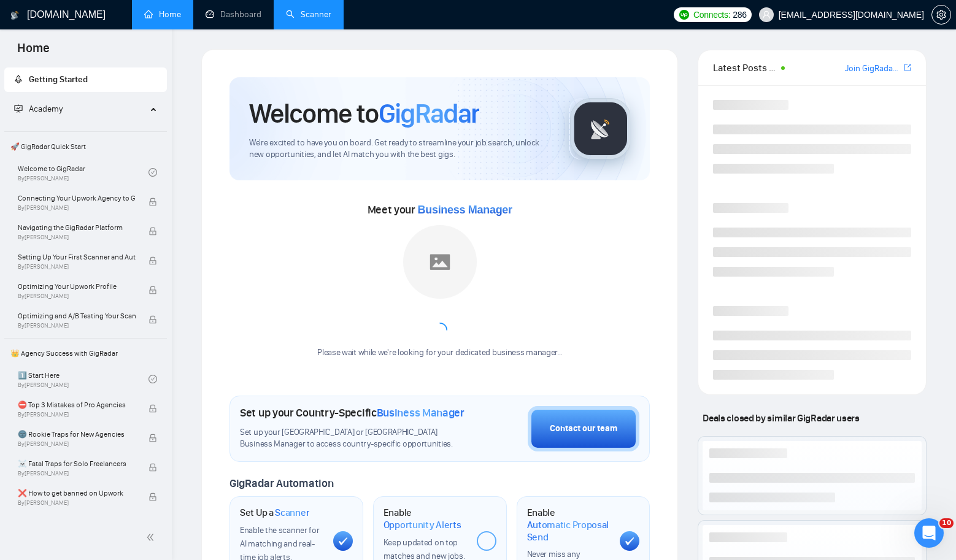
click at [323, 15] on link "Scanner" at bounding box center [308, 14] width 45 height 10
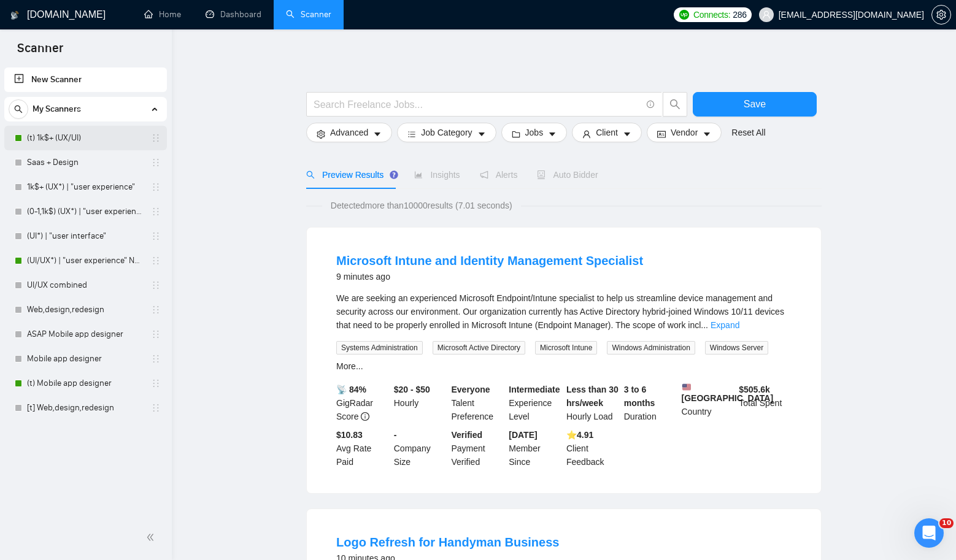
click at [35, 134] on link "(t) 1k$+ (UX/UI)" at bounding box center [85, 138] width 117 height 25
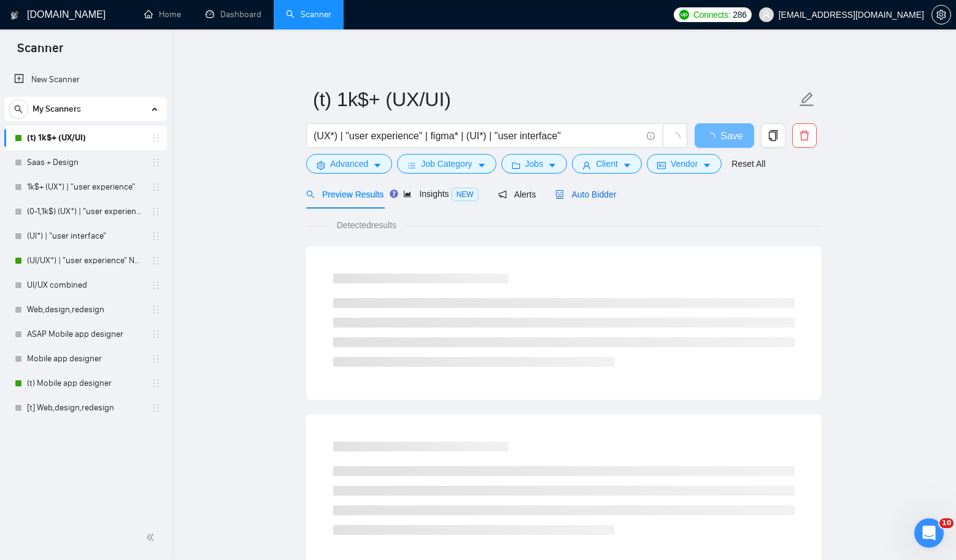
click at [598, 199] on span "Auto Bidder" at bounding box center [585, 195] width 61 height 10
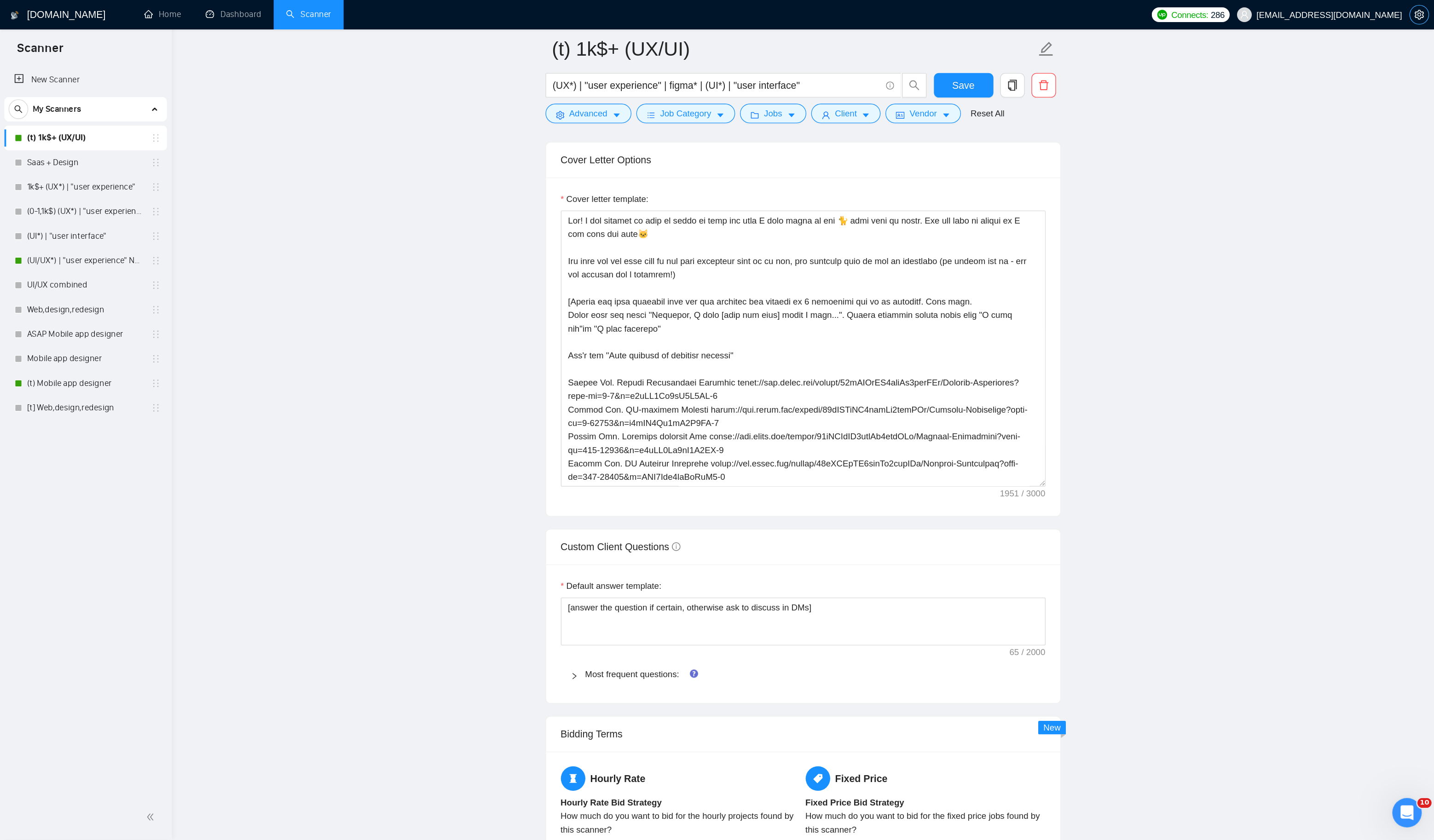
scroll to position [1001, 0]
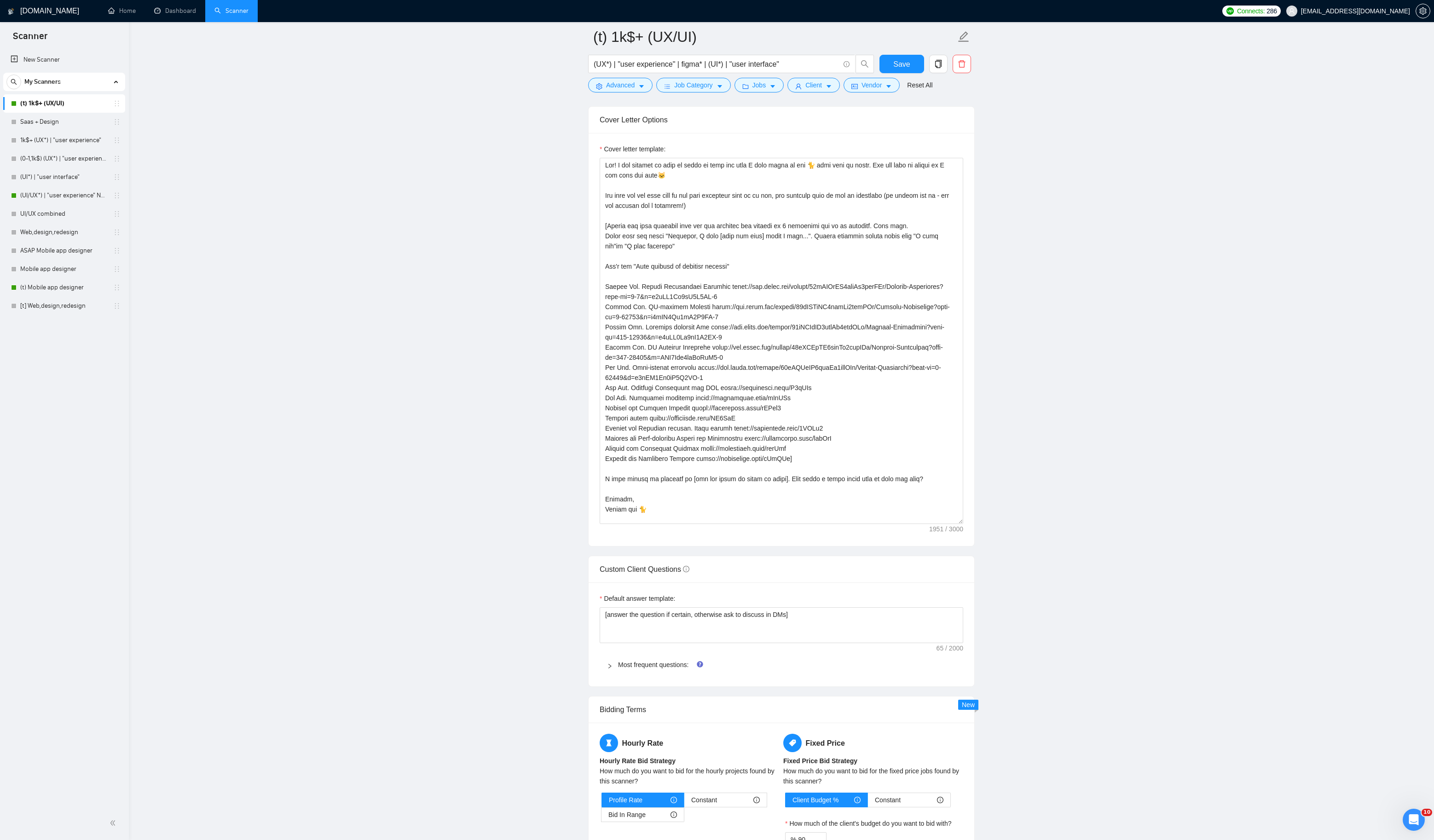
drag, startPoint x: 958, startPoint y: 376, endPoint x: 968, endPoint y: 534, distance: 158.3
click at [716, 420] on div "Cover letter template:" at bounding box center [782, 339] width 386 height 413
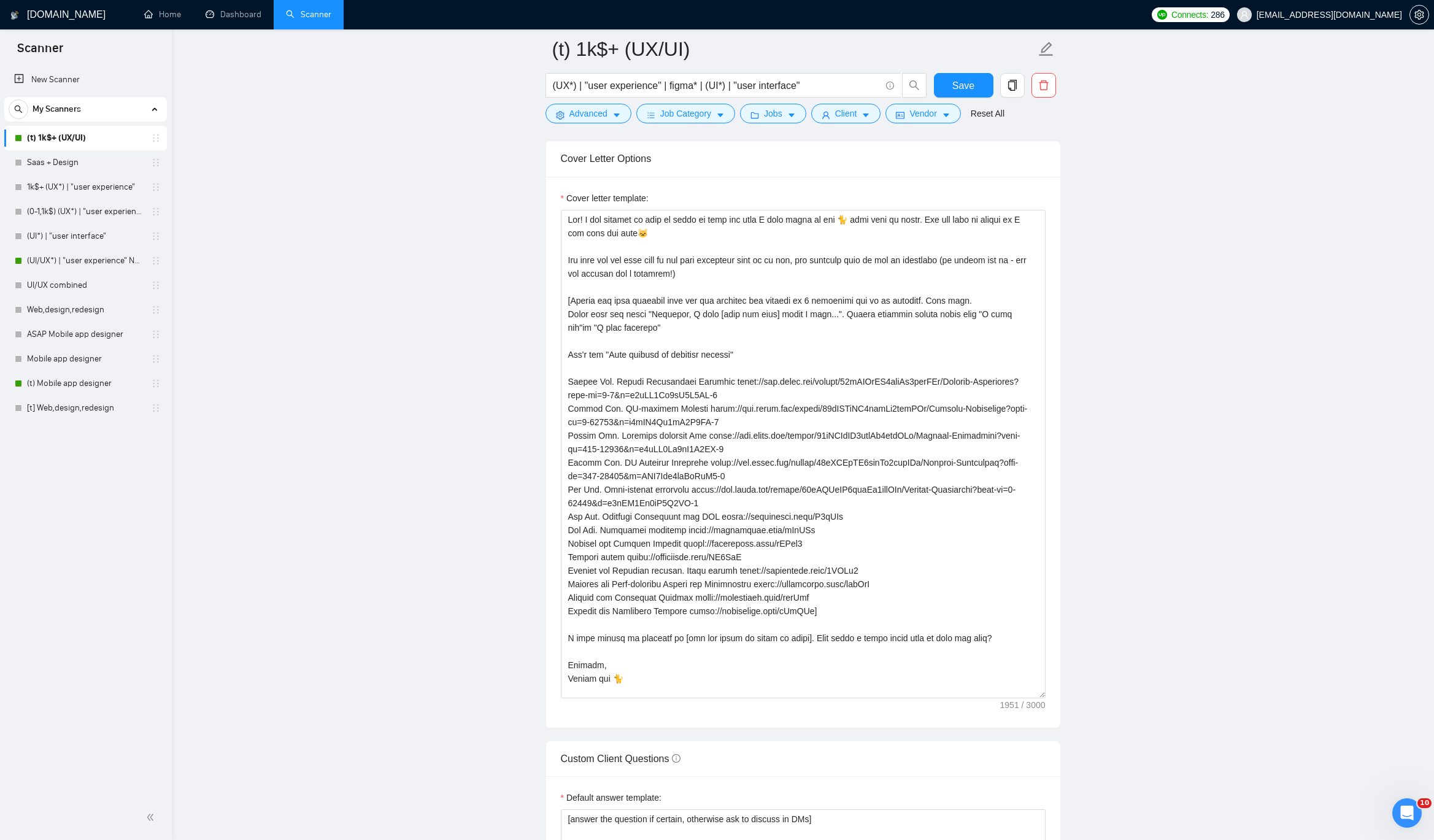
click at [151, 547] on div "New Scanner My Scanners (t) 1k$+ (UX/UI) Saas + Design 1k$+ (UX*) | "user exper…" at bounding box center [86, 430] width 172 height 730
click at [45, 370] on link "Mobile app designer" at bounding box center [85, 359] width 117 height 25
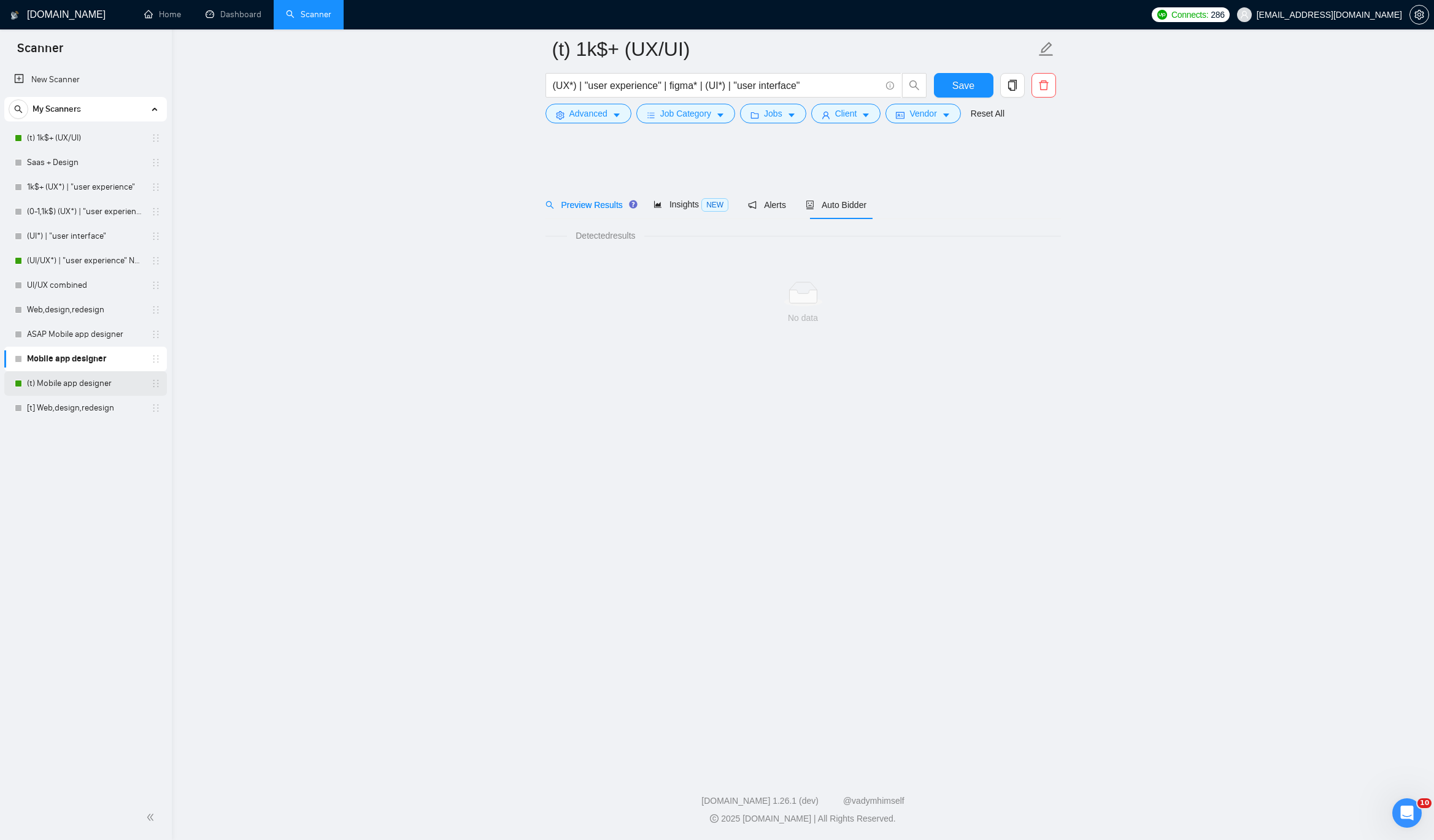
click at [48, 379] on link "(t) Mobile app designer" at bounding box center [85, 383] width 117 height 25
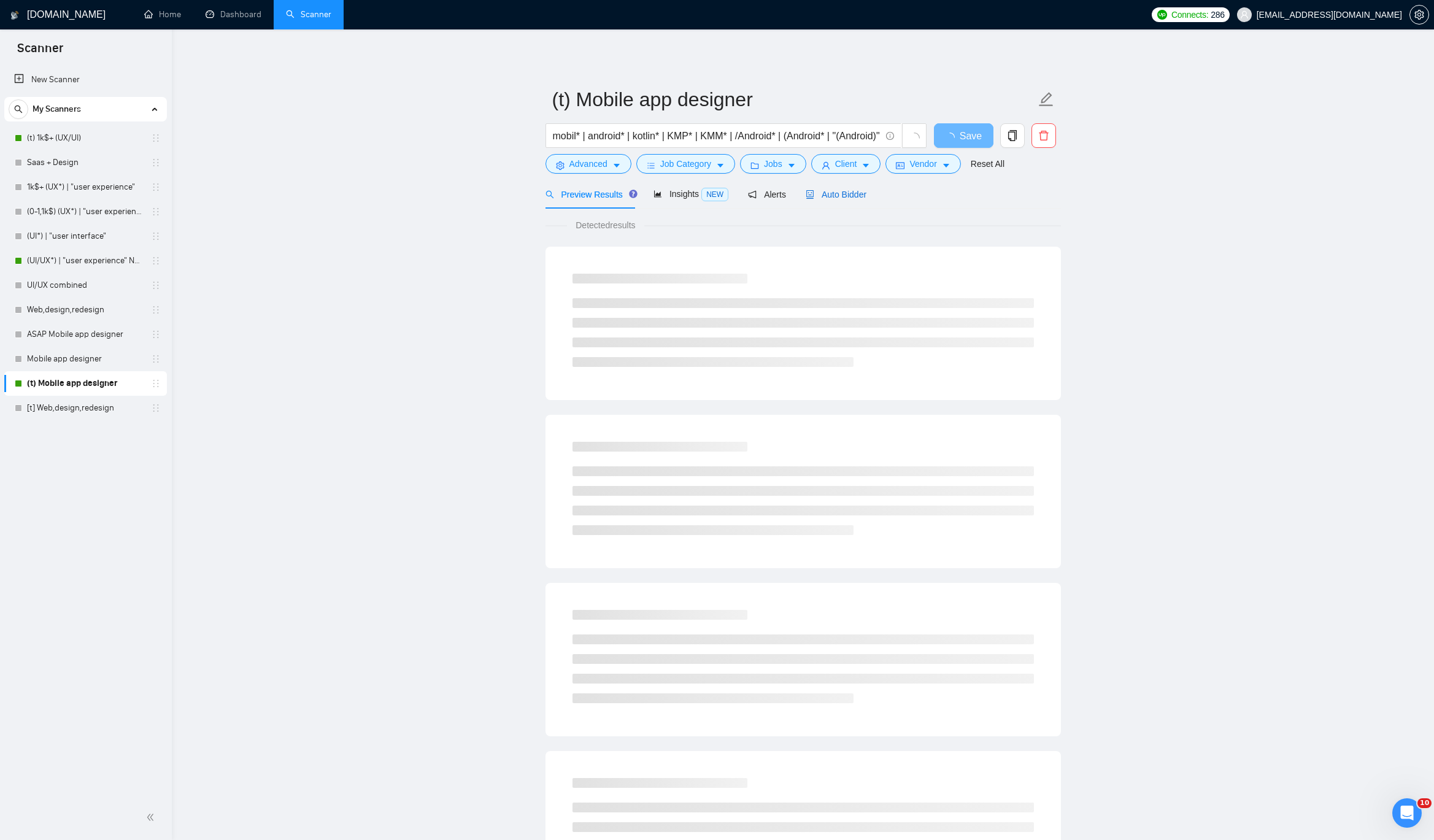
click at [866, 191] on span "Auto Bidder" at bounding box center [836, 195] width 61 height 10
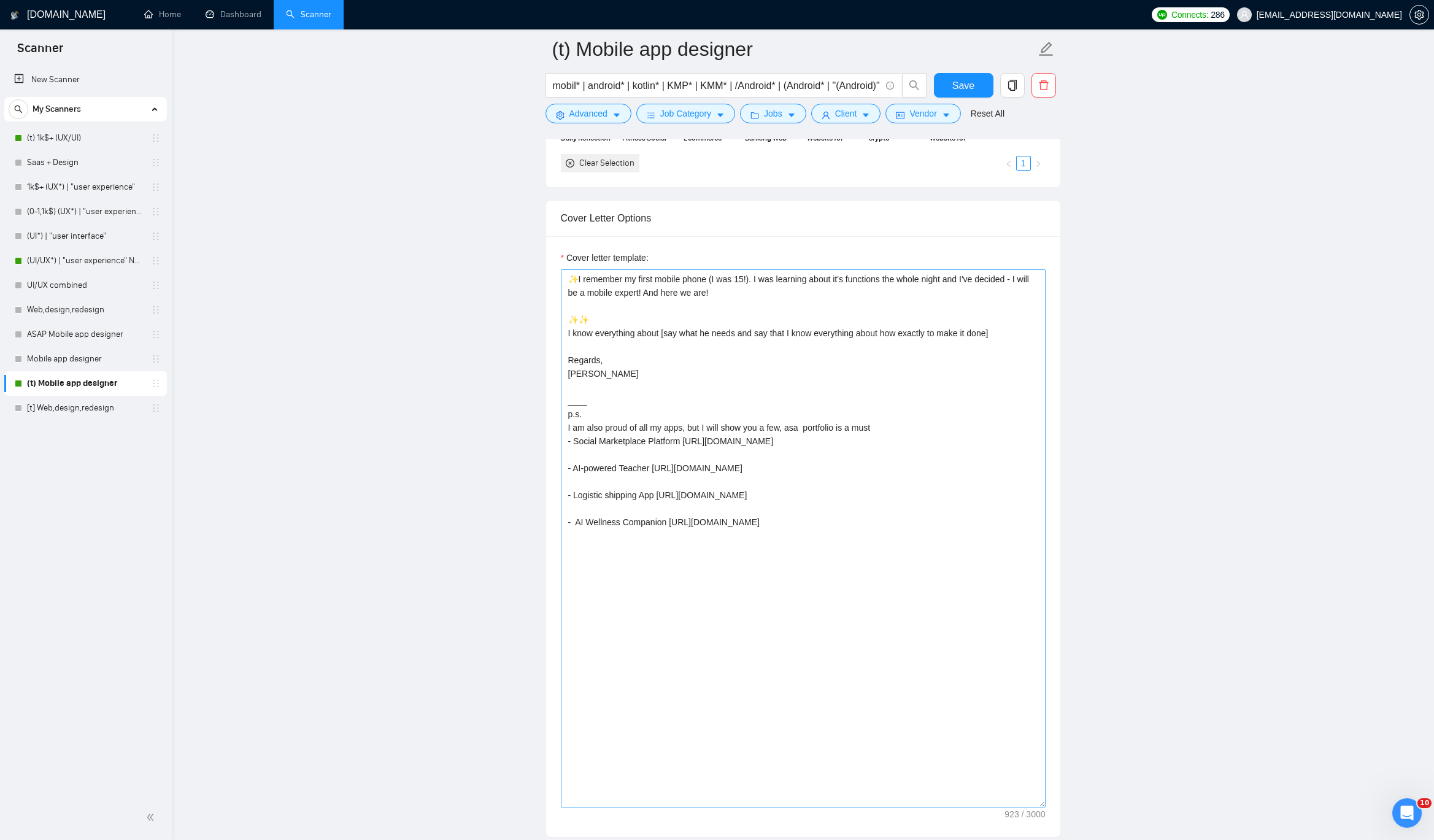
drag, startPoint x: 1041, startPoint y: 565, endPoint x: 1023, endPoint y: 826, distance: 262.0
click at [955, 560] on textarea "✨I remember my first mobile phone (I was 15!). I was learning about it's functi…" at bounding box center [803, 538] width 485 height 538
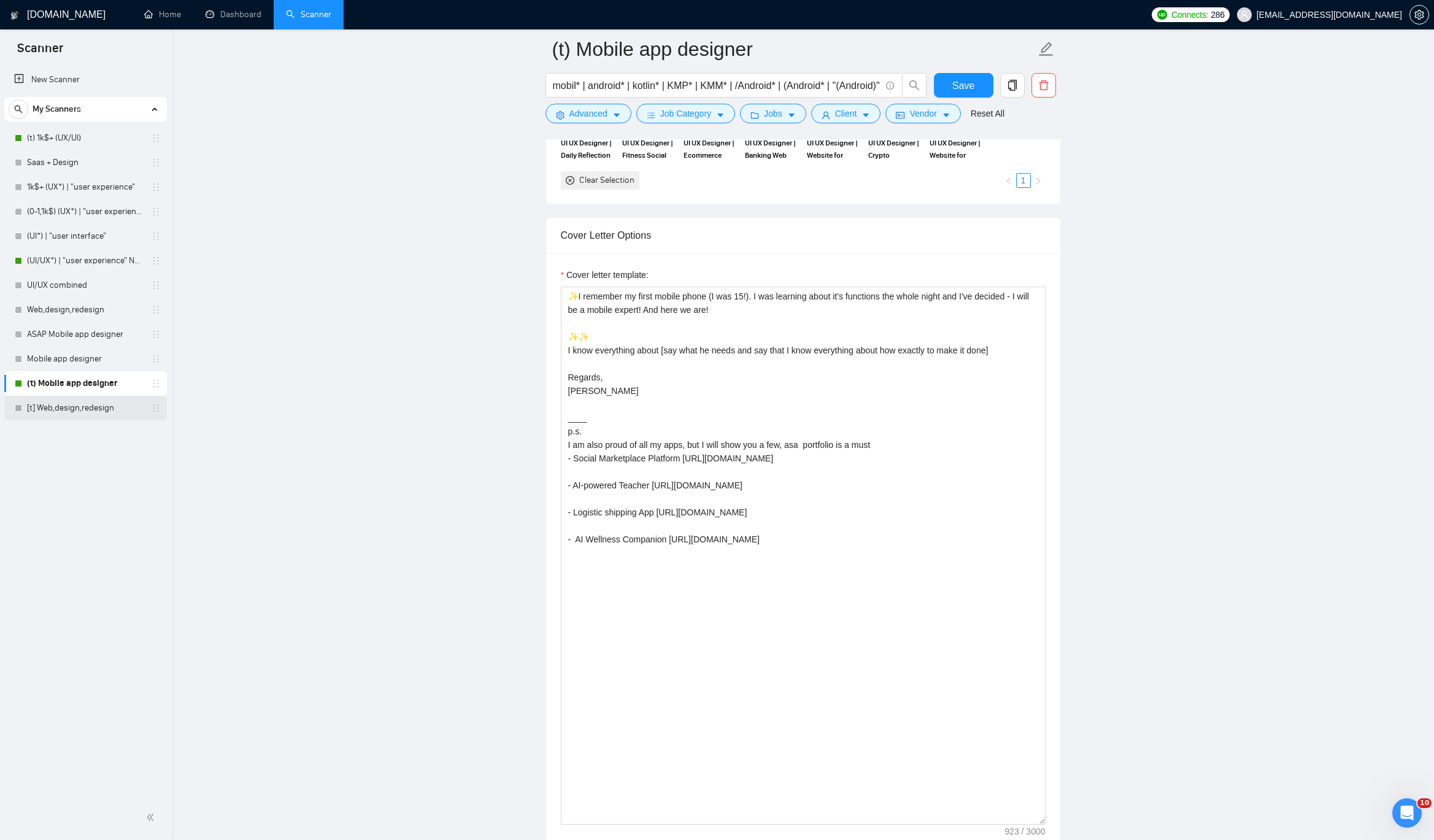
click at [38, 402] on link "[t] Web,design,redesign" at bounding box center [85, 408] width 117 height 25
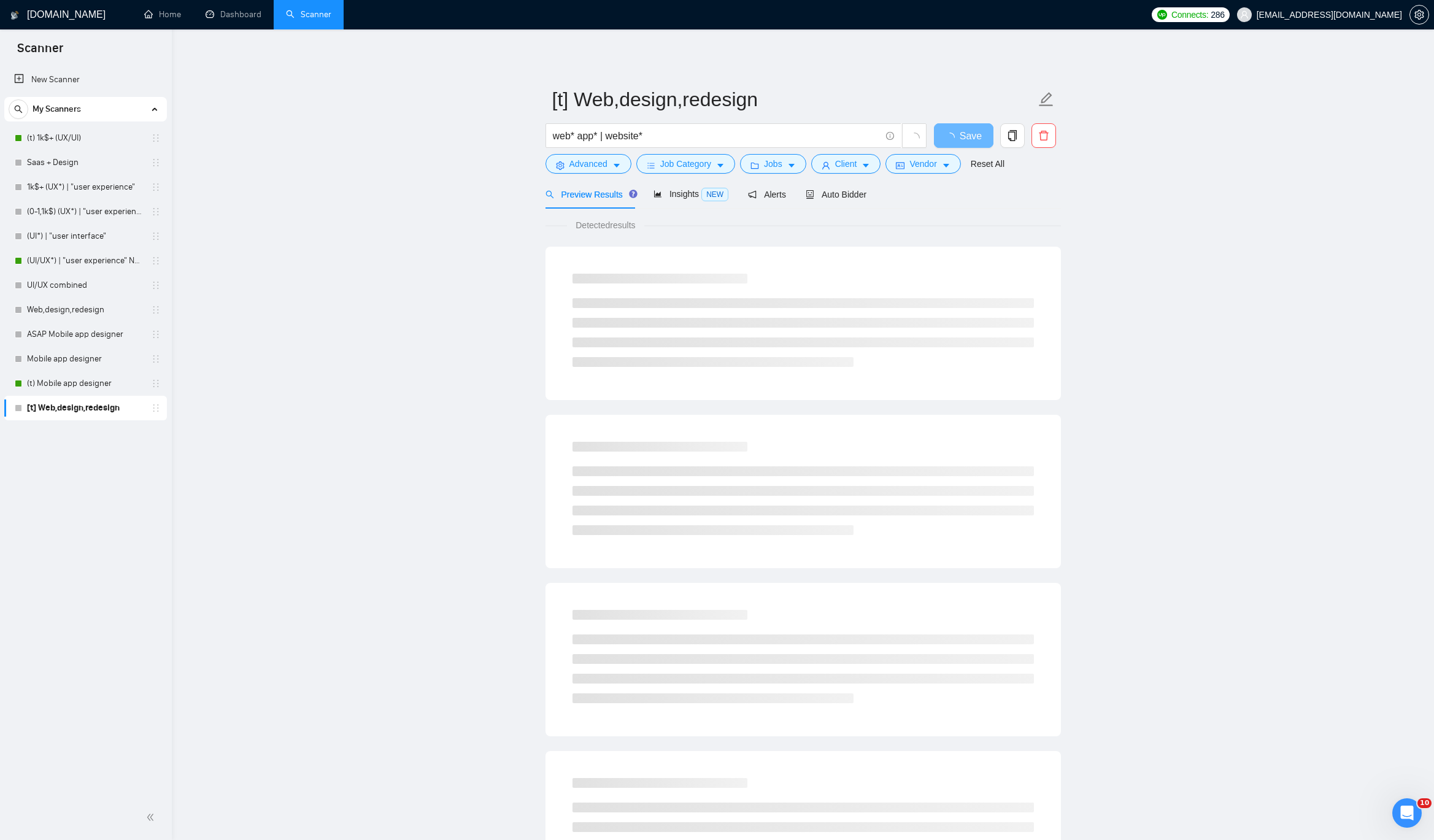
click at [855, 202] on div "Auto Bidder" at bounding box center [836, 194] width 61 height 29
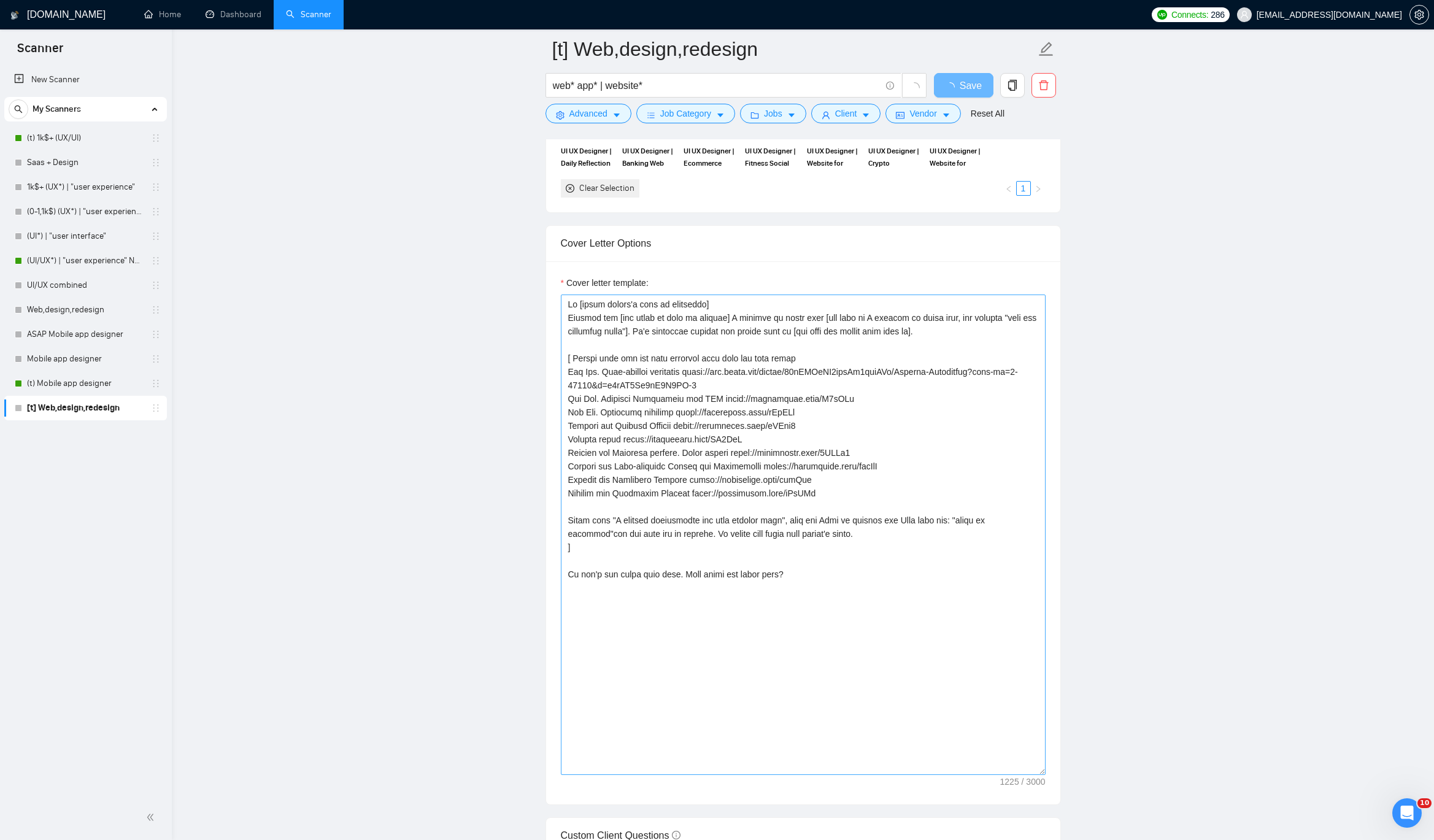
drag, startPoint x: 1039, startPoint y: 572, endPoint x: 1040, endPoint y: 774, distance: 201.3
click at [955, 560] on textarea "Cover letter template:" at bounding box center [803, 535] width 485 height 480
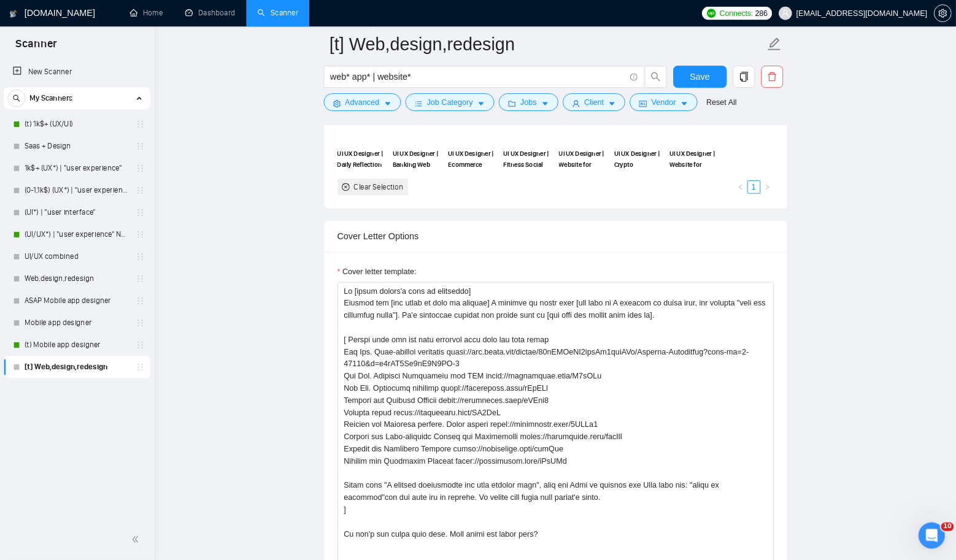
scroll to position [1192, 0]
